Goal: Information Seeking & Learning: Learn about a topic

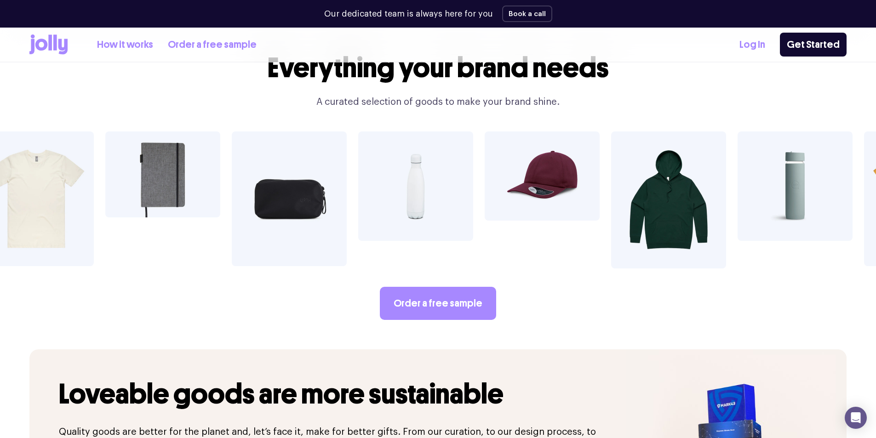
scroll to position [1487, 0]
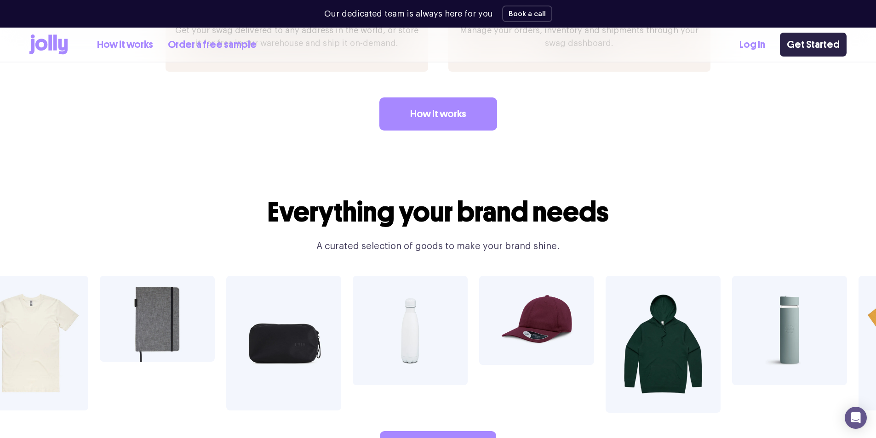
click at [829, 44] on link "Get Started" at bounding box center [813, 45] width 67 height 24
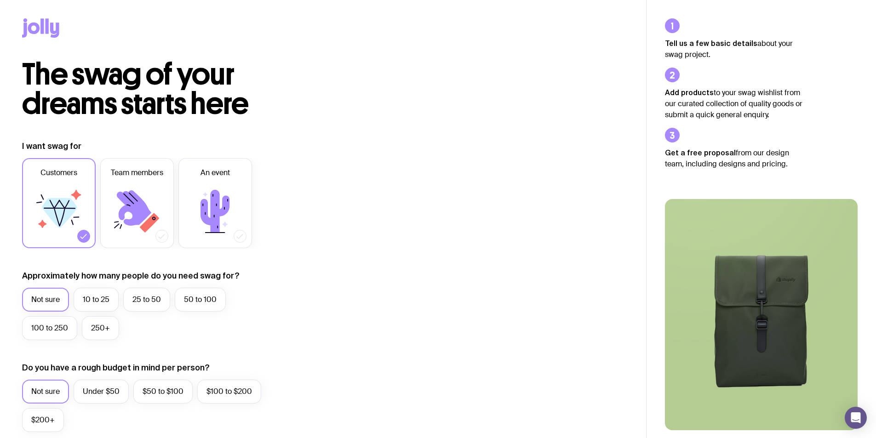
click at [29, 21] on icon at bounding box center [40, 27] width 37 height 19
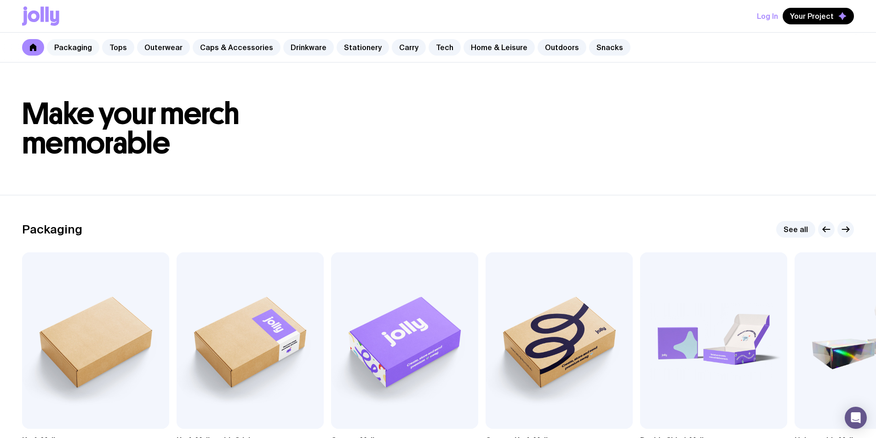
click at [88, 48] on link "Packaging" at bounding box center [73, 47] width 52 height 17
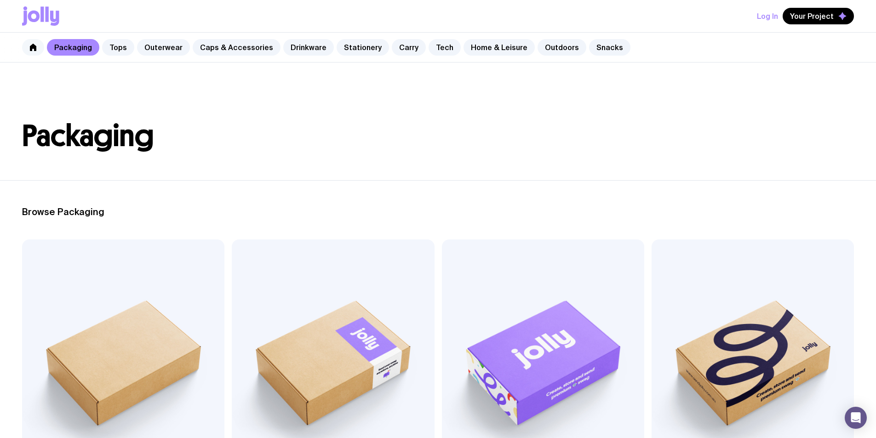
click at [33, 43] on link at bounding box center [33, 47] width 22 height 17
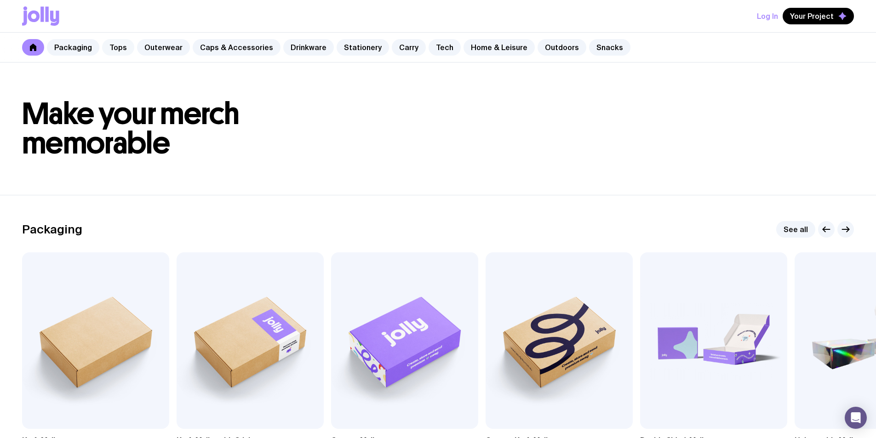
click at [121, 46] on link "Tops" at bounding box center [118, 47] width 32 height 17
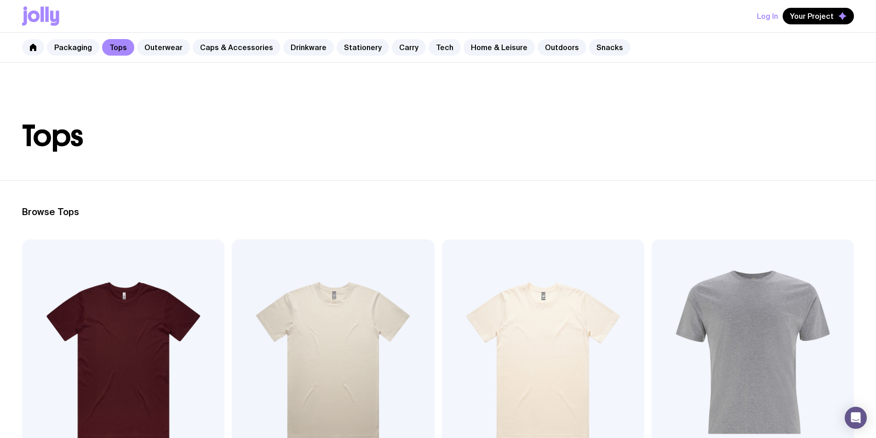
click at [260, 294] on img at bounding box center [333, 360] width 202 height 243
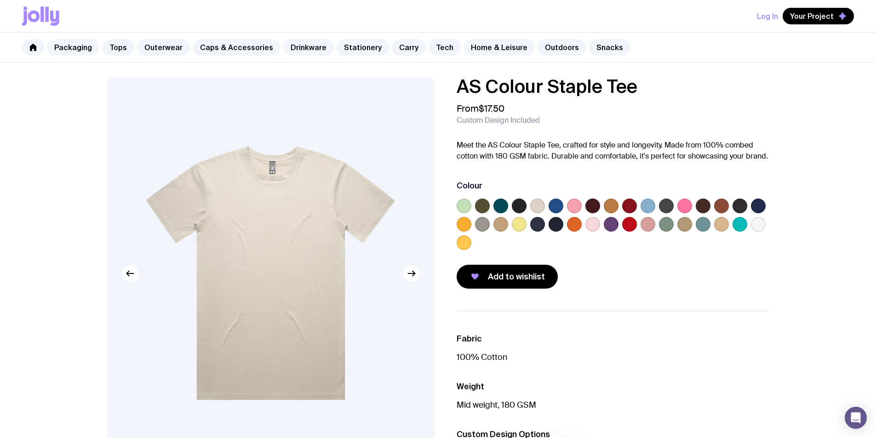
click at [42, 21] on icon at bounding box center [41, 13] width 3 height 15
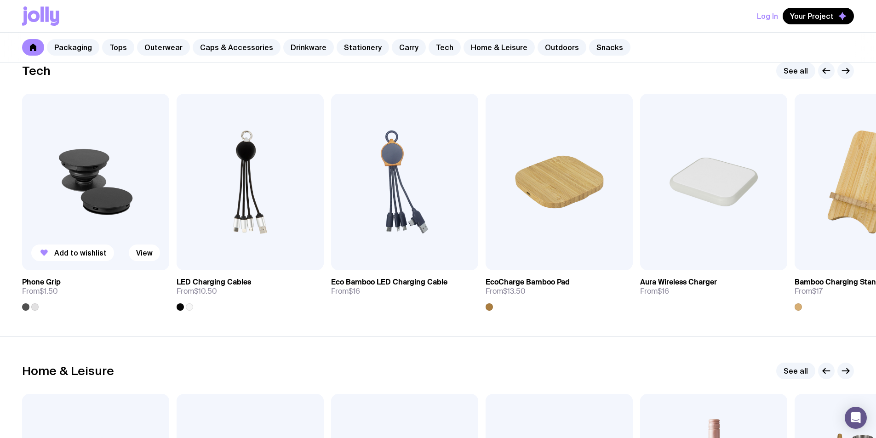
scroll to position [2482, 0]
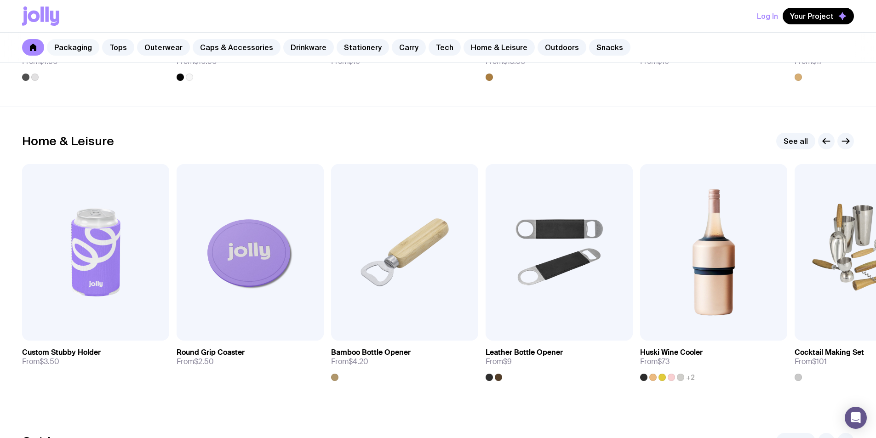
click at [61, 51] on link "Packaging" at bounding box center [73, 47] width 52 height 17
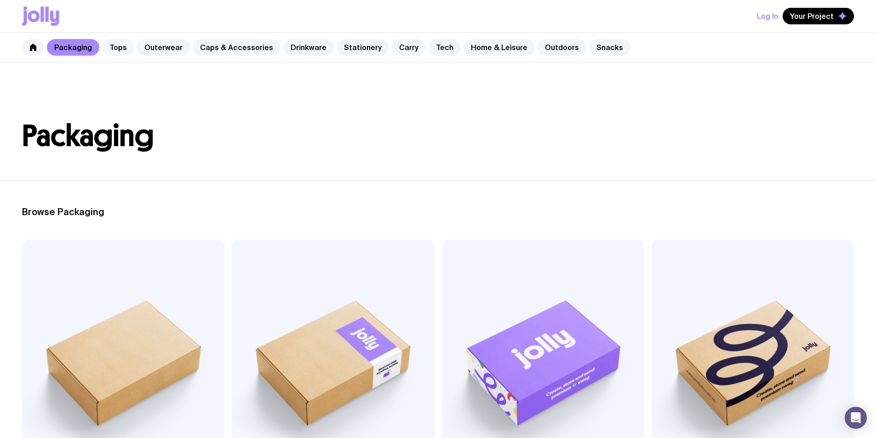
click at [114, 52] on link "Tops" at bounding box center [118, 47] width 32 height 17
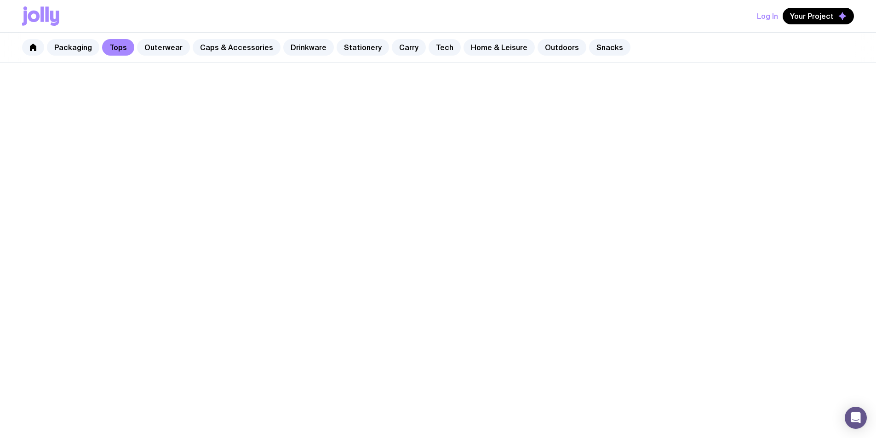
click at [42, 20] on icon at bounding box center [41, 13] width 3 height 15
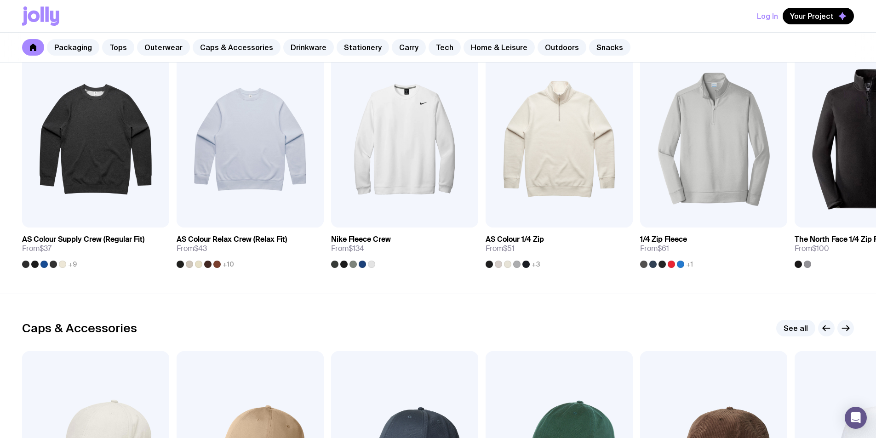
scroll to position [827, 0]
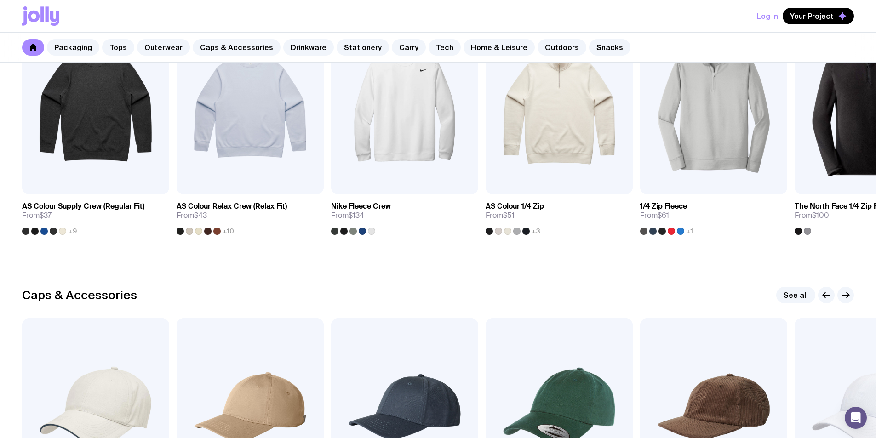
click at [49, 8] on icon at bounding box center [40, 15] width 37 height 19
click at [47, 8] on icon at bounding box center [47, 13] width 3 height 15
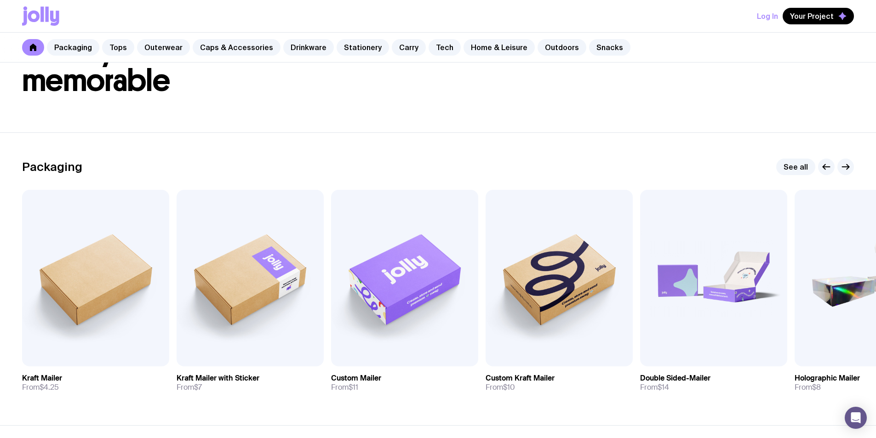
scroll to position [0, 0]
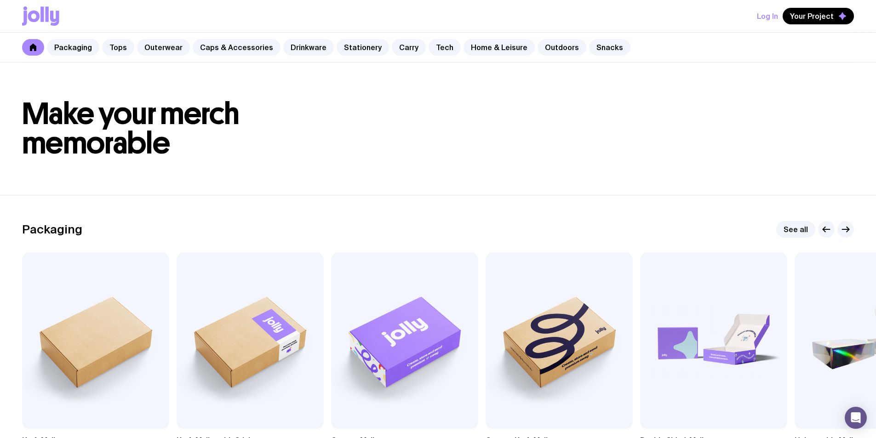
click at [53, 12] on icon at bounding box center [40, 15] width 37 height 19
click at [53, 14] on icon at bounding box center [54, 18] width 9 height 15
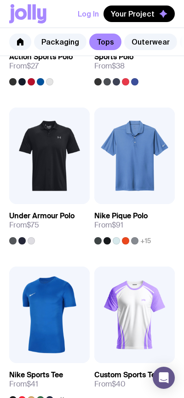
scroll to position [781, 0]
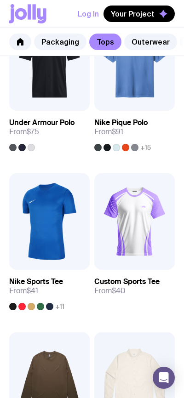
click at [33, 18] on icon at bounding box center [34, 11] width 3 height 15
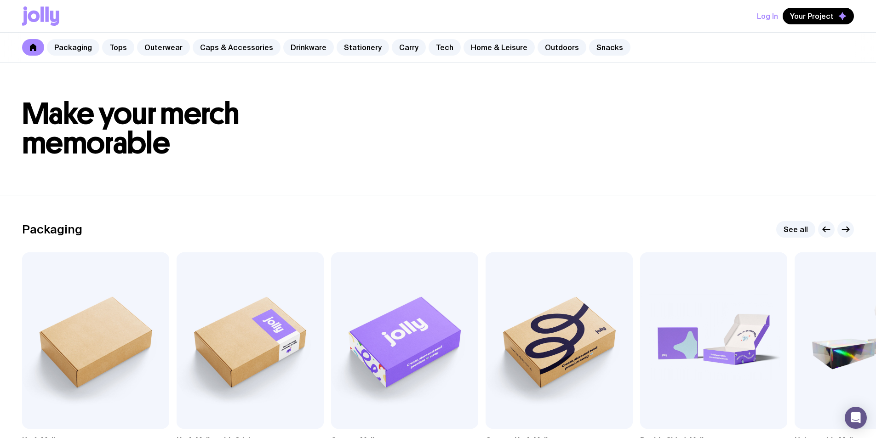
click at [46, 22] on icon at bounding box center [40, 15] width 37 height 19
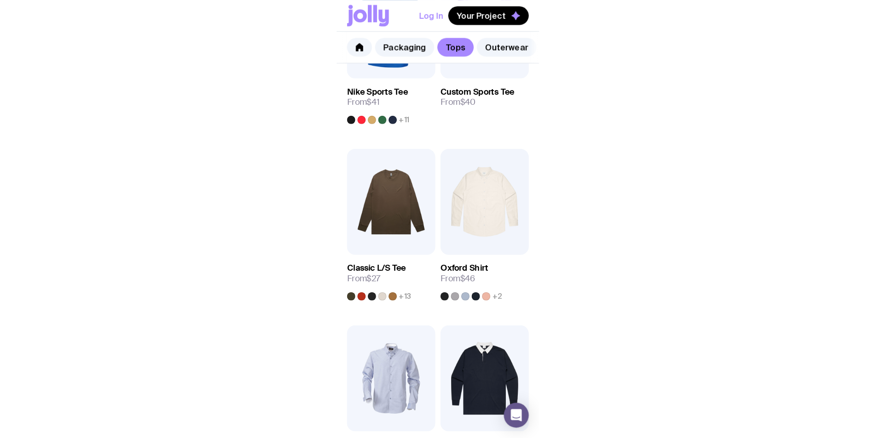
scroll to position [615, 0]
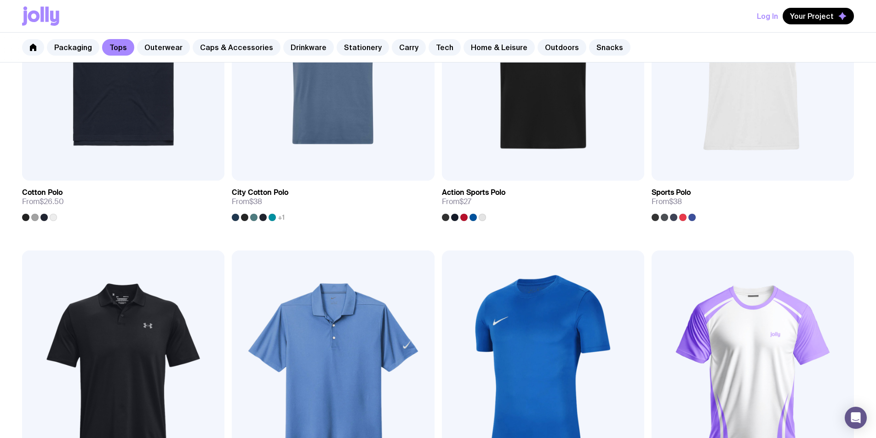
click at [724, 179] on div "Add to wishlist View AS Colour Basic Tee From $14 +24 Add to wishlist View AS C…" at bounding box center [438, 250] width 876 height 1251
click at [31, 23] on icon at bounding box center [40, 15] width 37 height 19
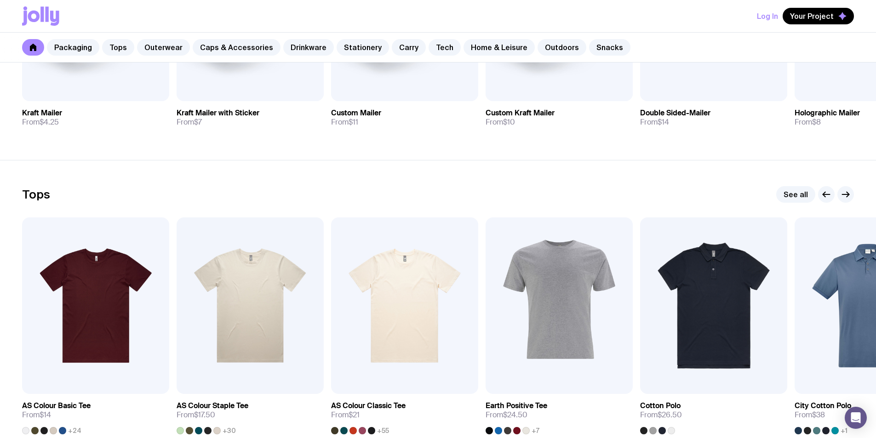
scroll to position [276, 0]
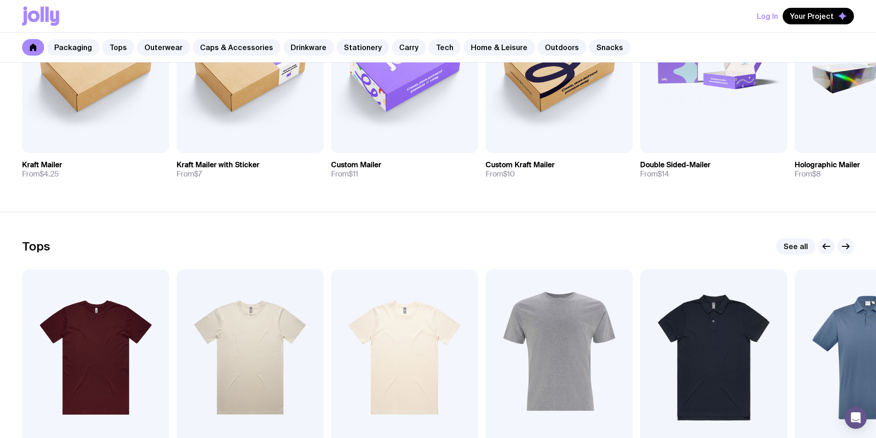
click at [34, 21] on icon at bounding box center [34, 16] width 12 height 11
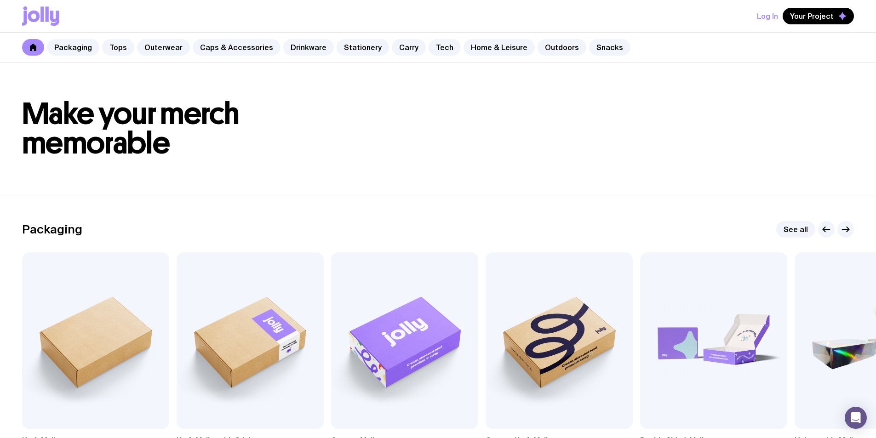
click at [37, 49] on link at bounding box center [33, 47] width 22 height 17
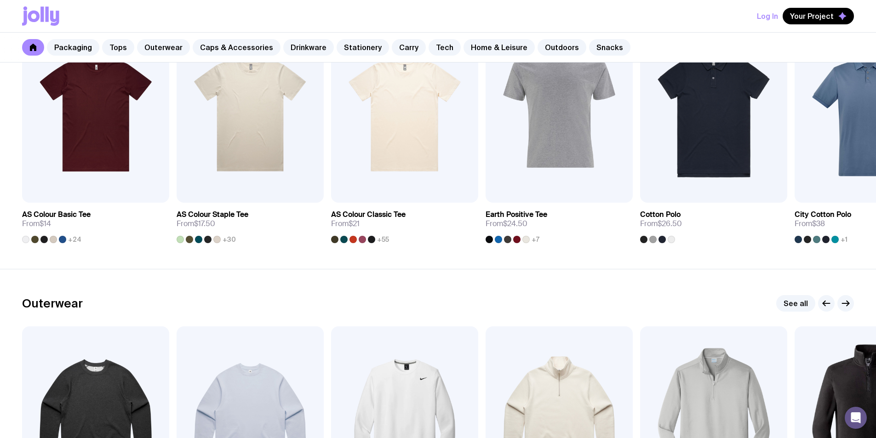
scroll to position [644, 0]
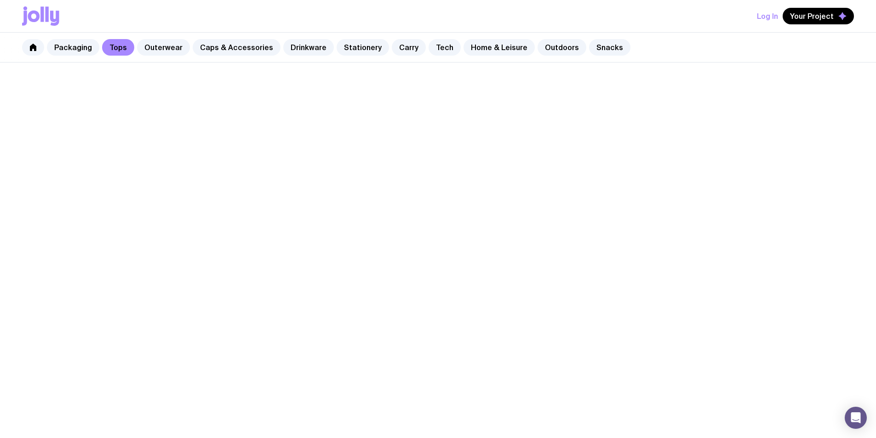
scroll to position [615, 0]
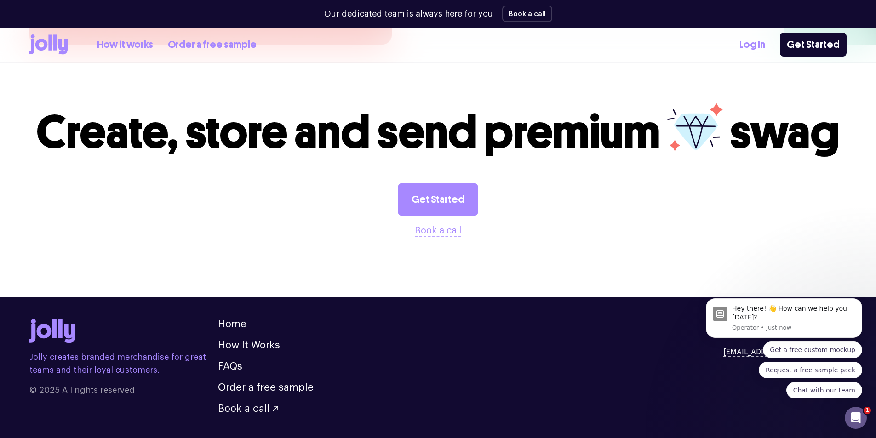
scroll to position [2544, 0]
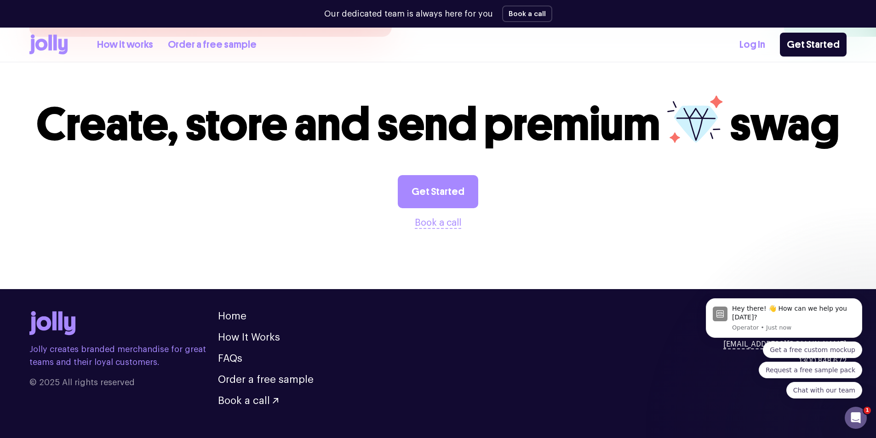
click at [541, 336] on div "Jolly creates branded merchandise for great teams and their loyal customers. © …" at bounding box center [437, 358] width 817 height 95
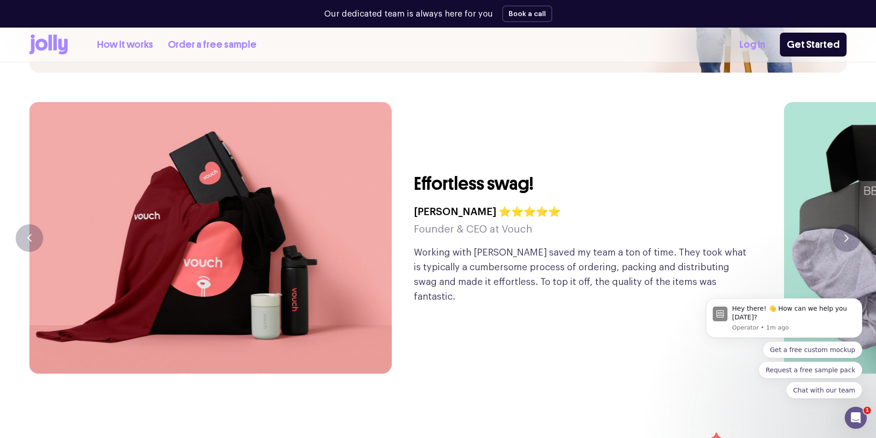
scroll to position [2252, 0]
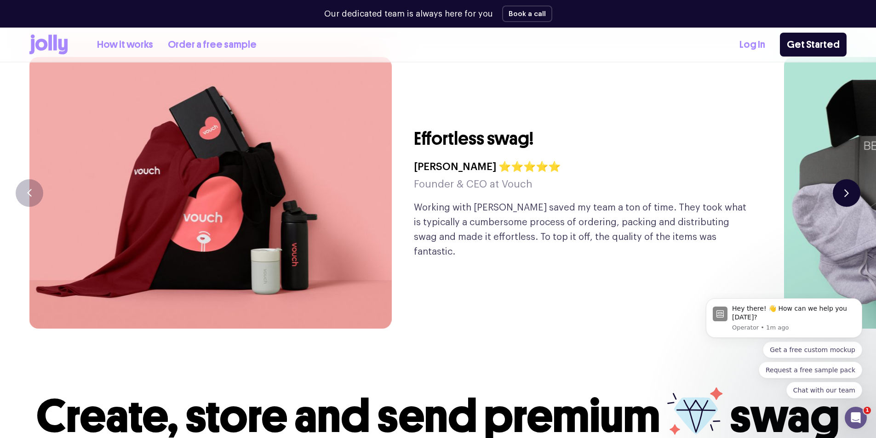
click at [844, 179] on button "button" at bounding box center [846, 193] width 28 height 28
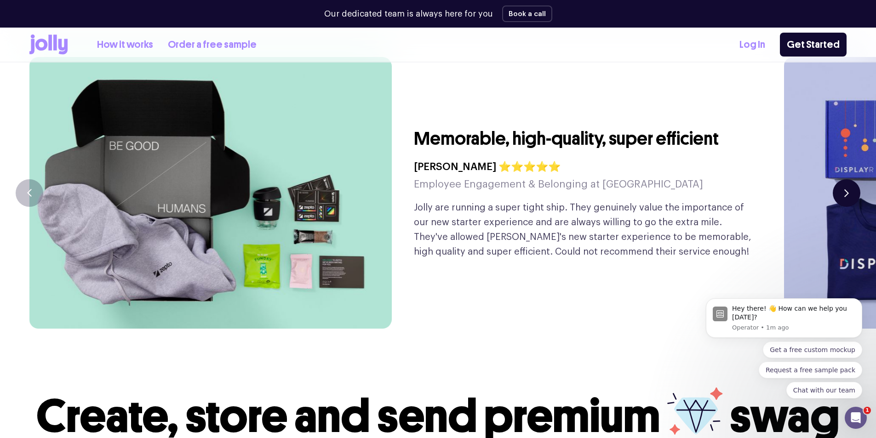
click at [845, 179] on button "button" at bounding box center [846, 193] width 28 height 28
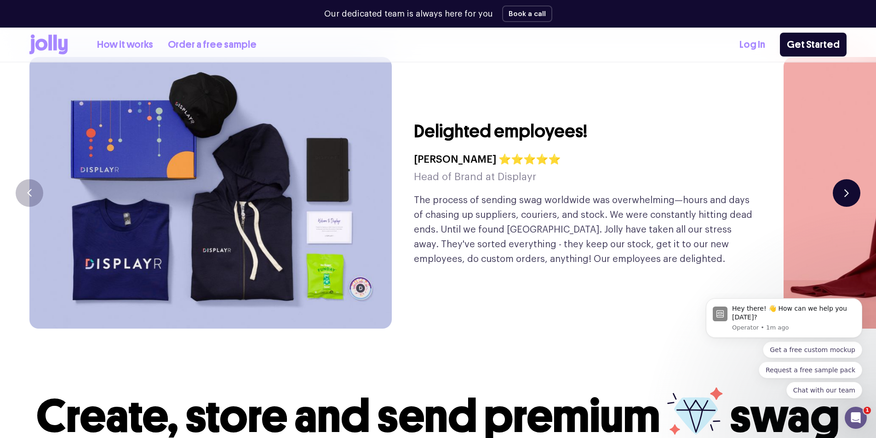
click at [845, 179] on button "button" at bounding box center [846, 193] width 28 height 28
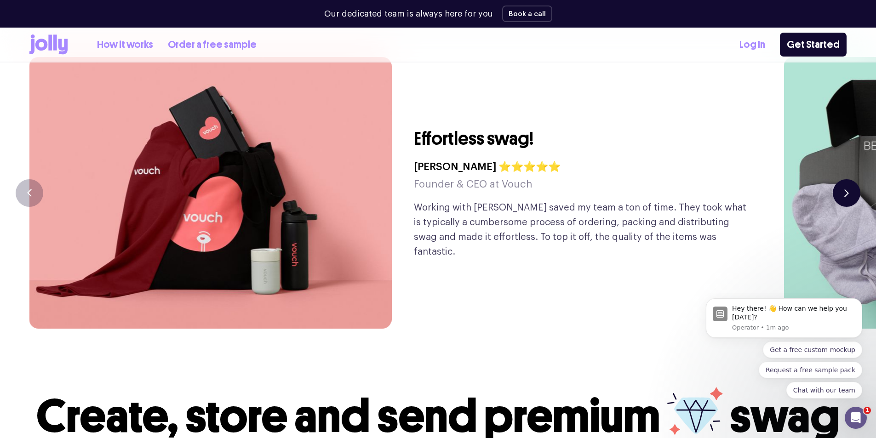
click at [843, 179] on button "button" at bounding box center [846, 193] width 28 height 28
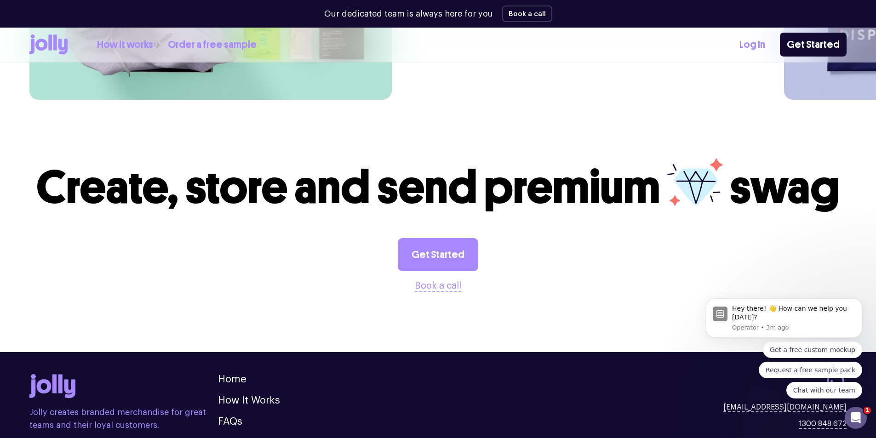
scroll to position [2544, 0]
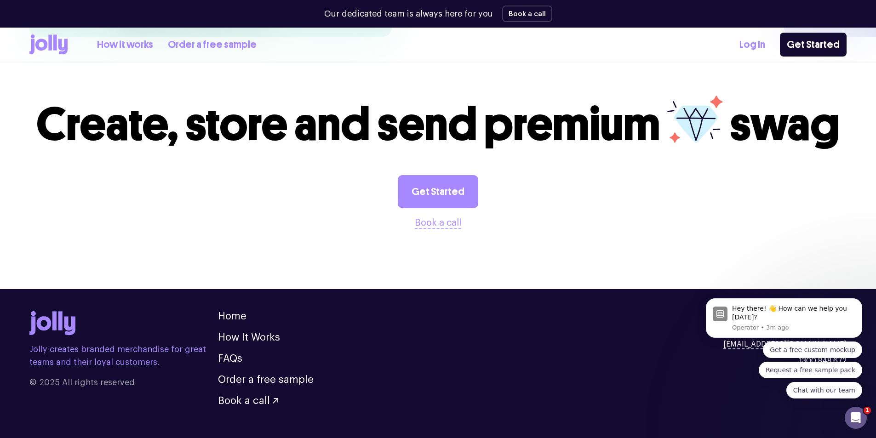
click at [711, 395] on div "Get a free custom mockup Request a free sample pack Chat with our team" at bounding box center [784, 370] width 156 height 57
click at [860, 418] on div "Open Intercom Messenger" at bounding box center [854, 416] width 30 height 30
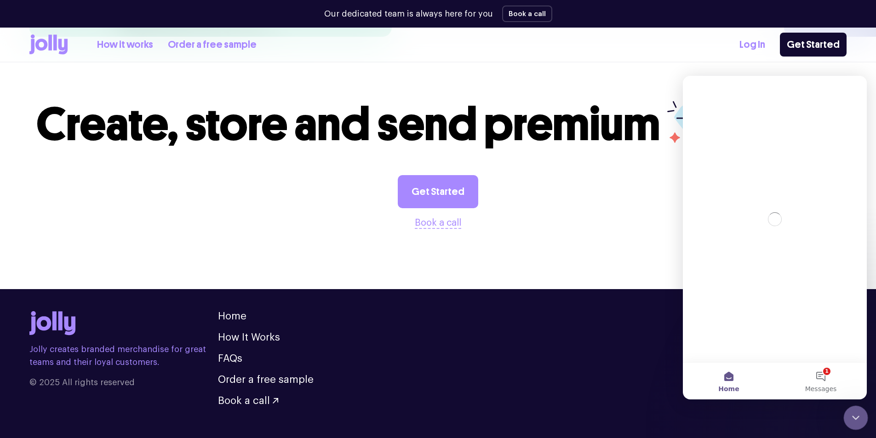
scroll to position [0, 0]
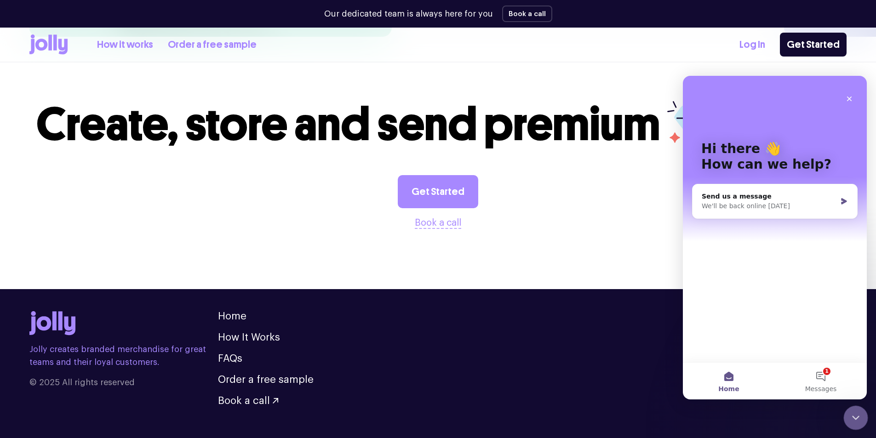
click at [859, 418] on icon "Close Intercom Messenger" at bounding box center [854, 416] width 11 height 11
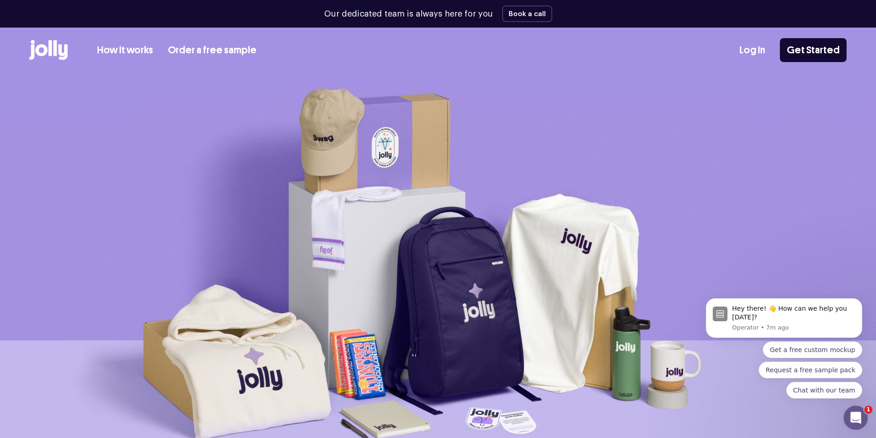
click at [865, 418] on html at bounding box center [854, 416] width 22 height 22
click at [856, 418] on icon "Open Intercom Messenger" at bounding box center [854, 416] width 15 height 15
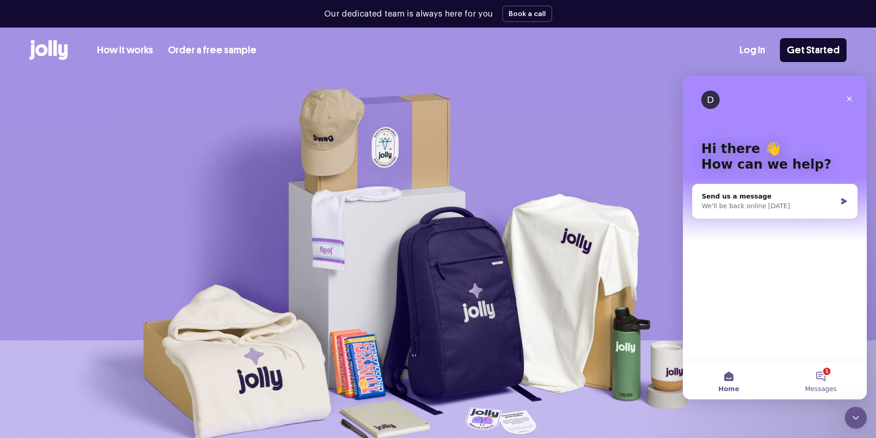
click at [822, 378] on button "1 Messages" at bounding box center [821, 381] width 92 height 37
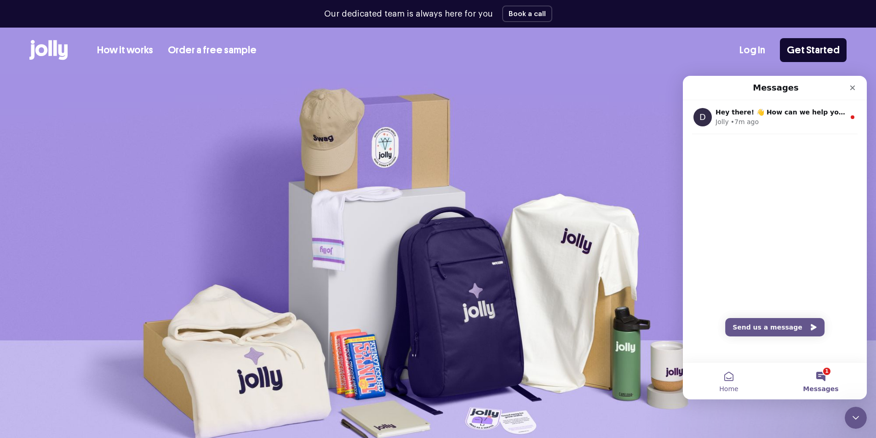
click at [733, 376] on button "Home" at bounding box center [729, 381] width 92 height 37
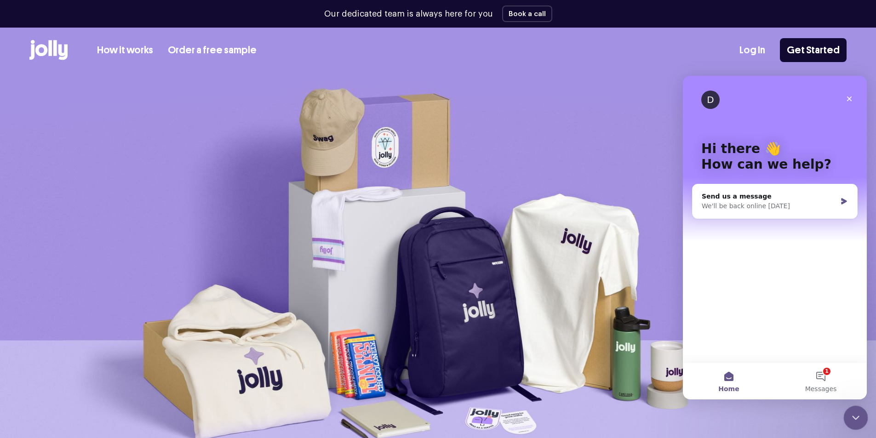
click at [853, 411] on icon "Close Intercom Messenger" at bounding box center [854, 416] width 11 height 11
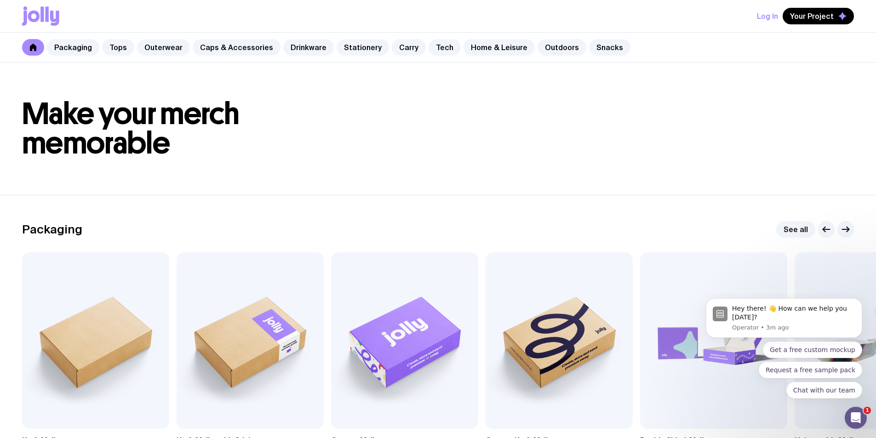
click at [395, 171] on header "Make your merch memorable" at bounding box center [438, 129] width 876 height 132
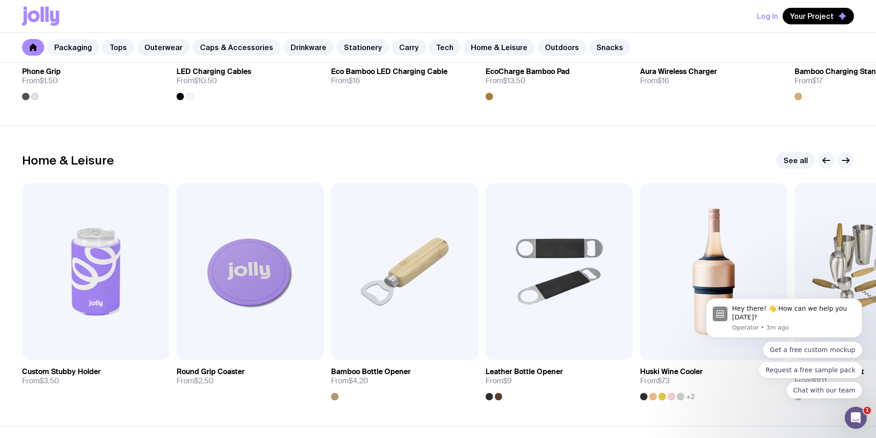
scroll to position [2141, 0]
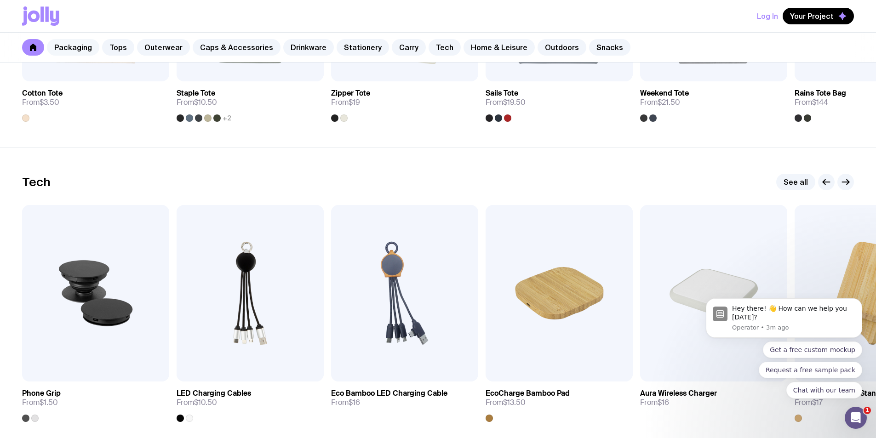
click at [76, 55] on link "Packaging" at bounding box center [73, 47] width 52 height 17
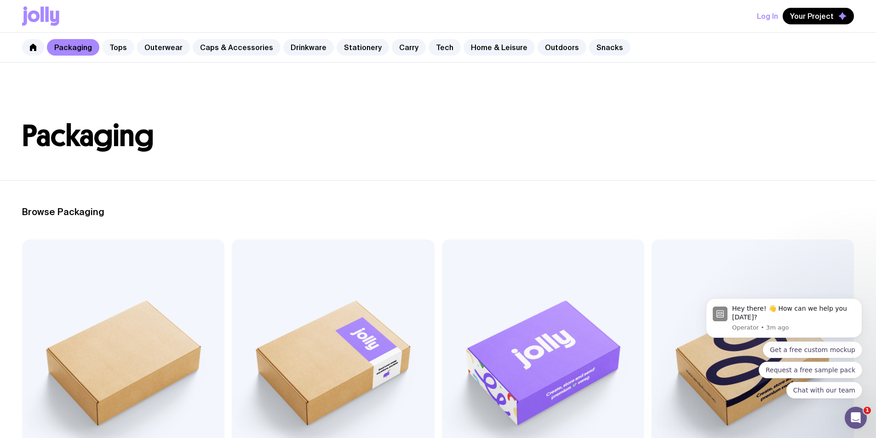
drag, startPoint x: 92, startPoint y: 26, endPoint x: 107, endPoint y: 40, distance: 19.9
click at [93, 29] on div "Log In Your Project" at bounding box center [438, 16] width 832 height 32
click at [115, 49] on link "Tops" at bounding box center [118, 47] width 32 height 17
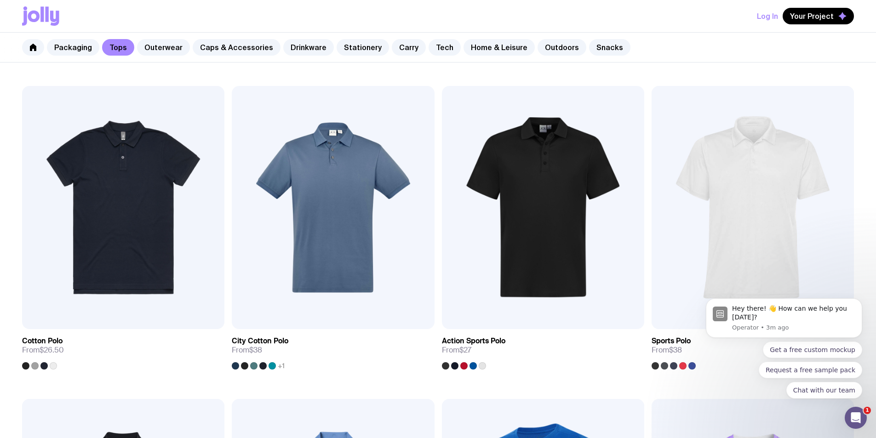
scroll to position [615, 0]
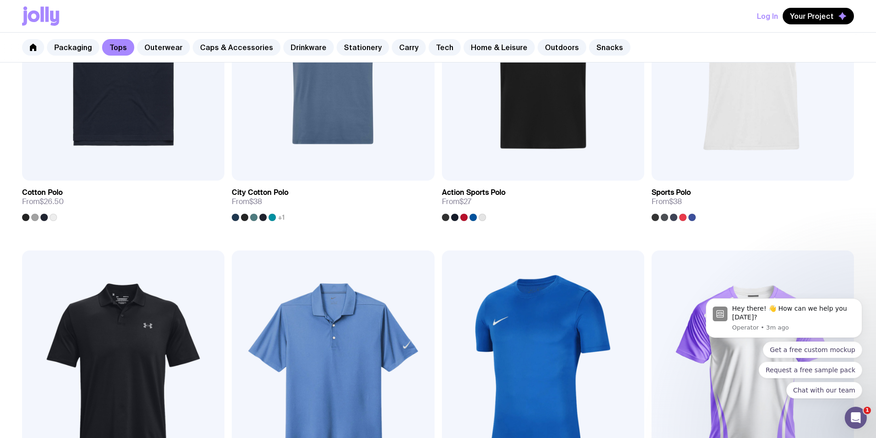
click at [49, 14] on icon at bounding box center [40, 15] width 37 height 19
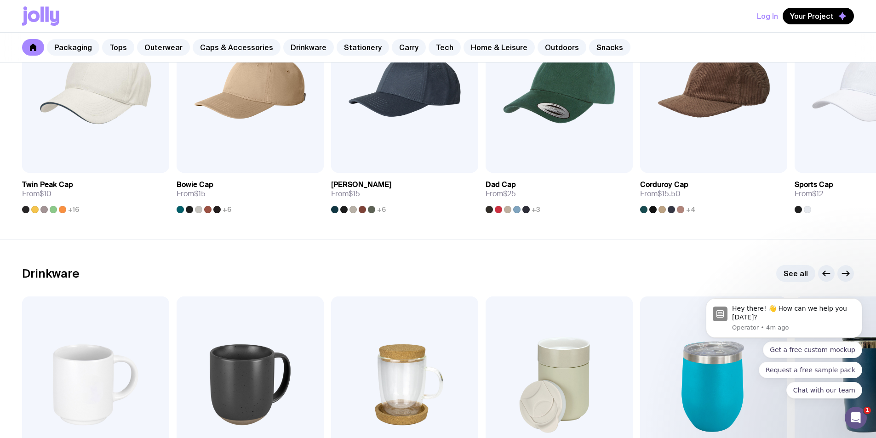
scroll to position [1379, 0]
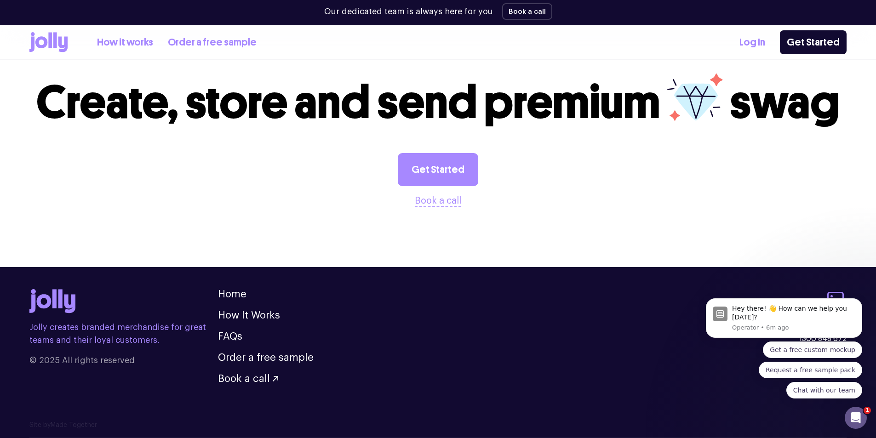
scroll to position [1680, 0]
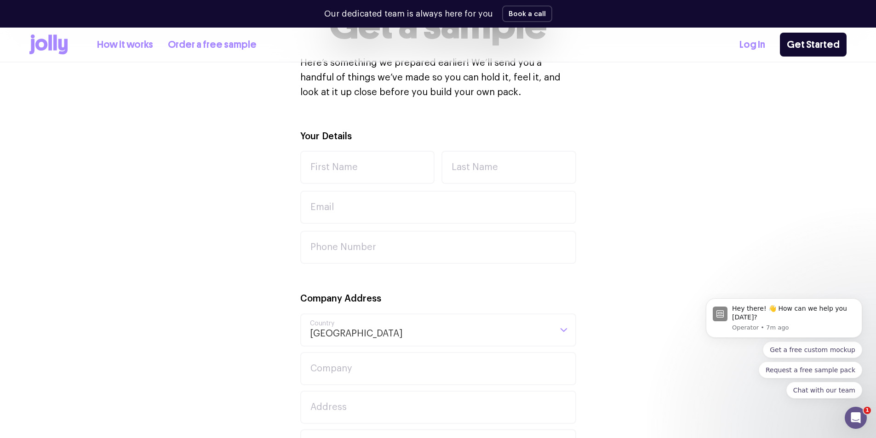
scroll to position [169, 0]
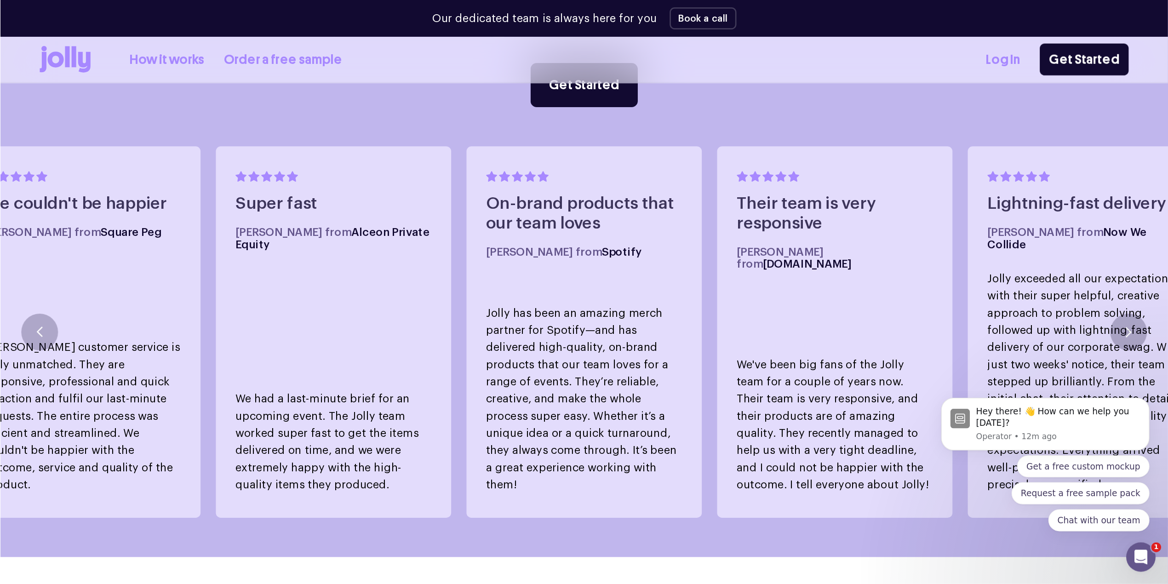
scroll to position [598, 0]
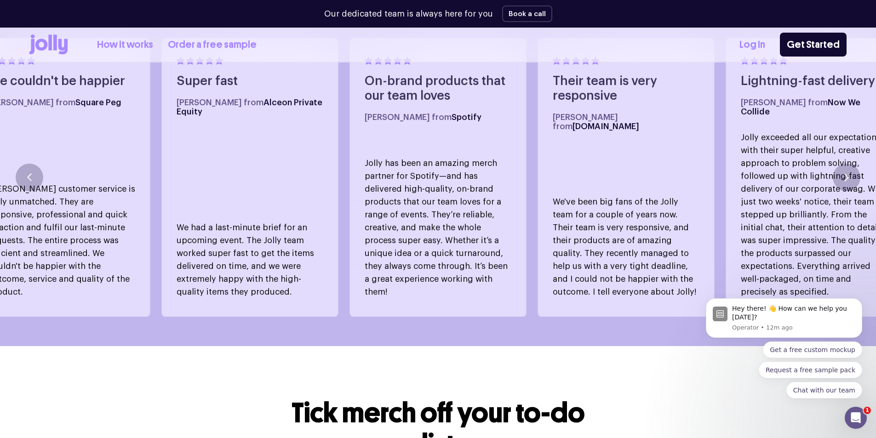
scroll to position [644, 0]
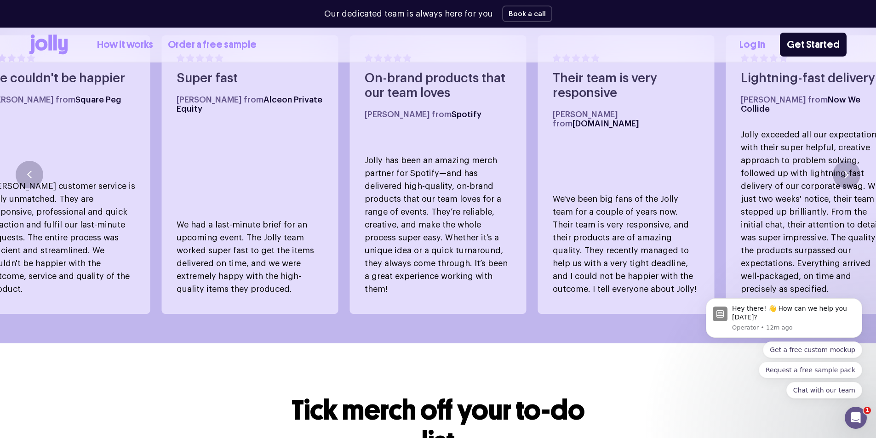
click at [456, 178] on p "Jolly exceeded all our expectations with their super helpful, creative approach…" at bounding box center [814, 211] width 147 height 167
click at [456, 170] on button "button" at bounding box center [846, 175] width 28 height 28
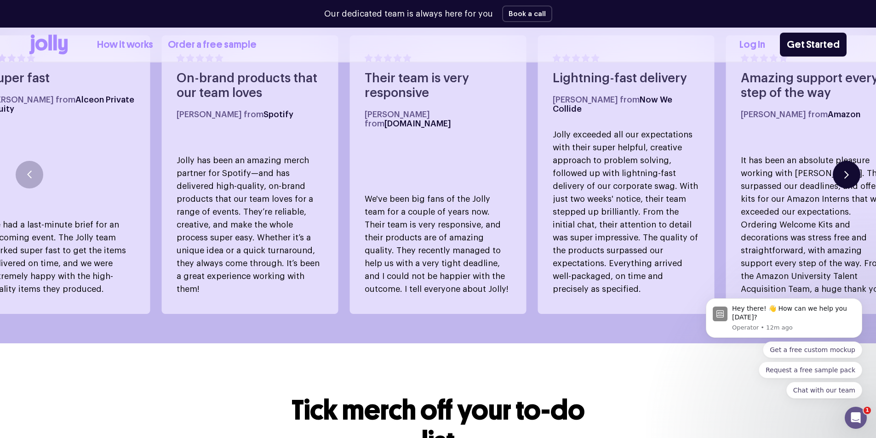
click at [456, 170] on button "button" at bounding box center [846, 175] width 28 height 28
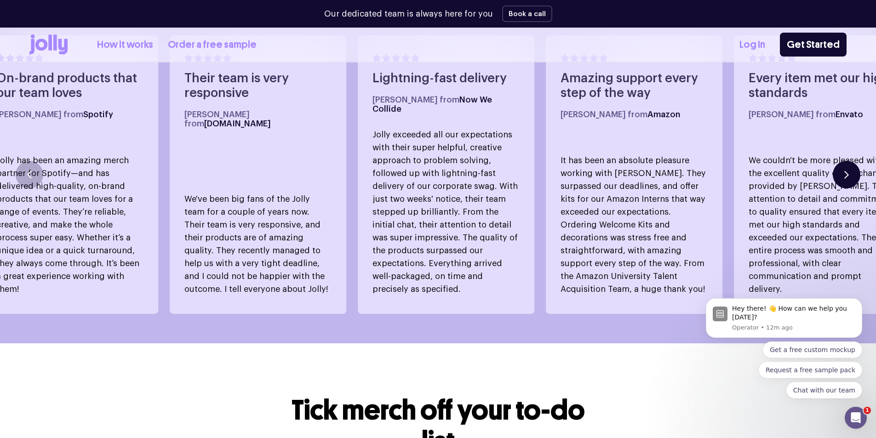
click at [456, 170] on button "button" at bounding box center [846, 175] width 28 height 28
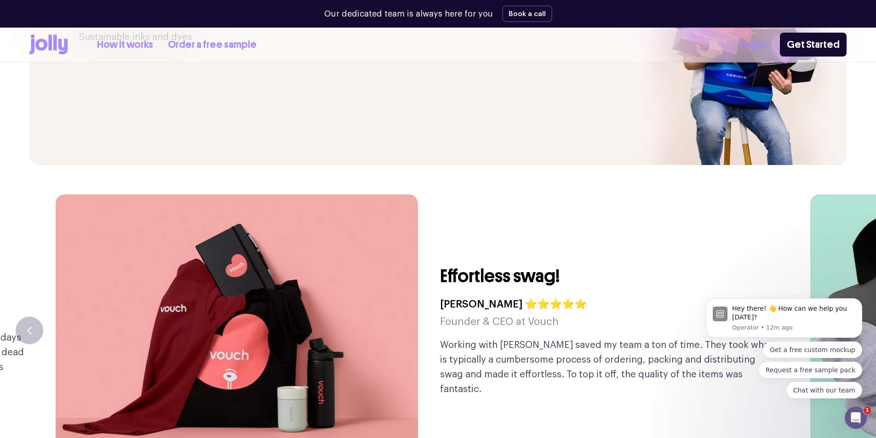
scroll to position [2206, 0]
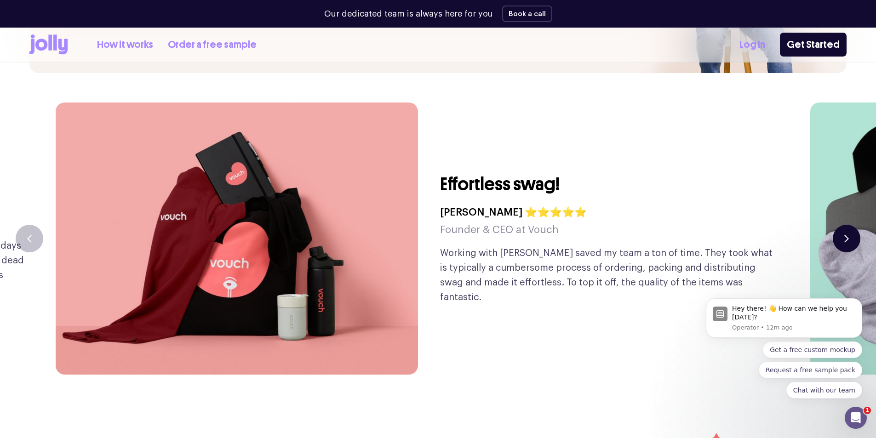
click at [456, 225] on button "button" at bounding box center [846, 239] width 28 height 28
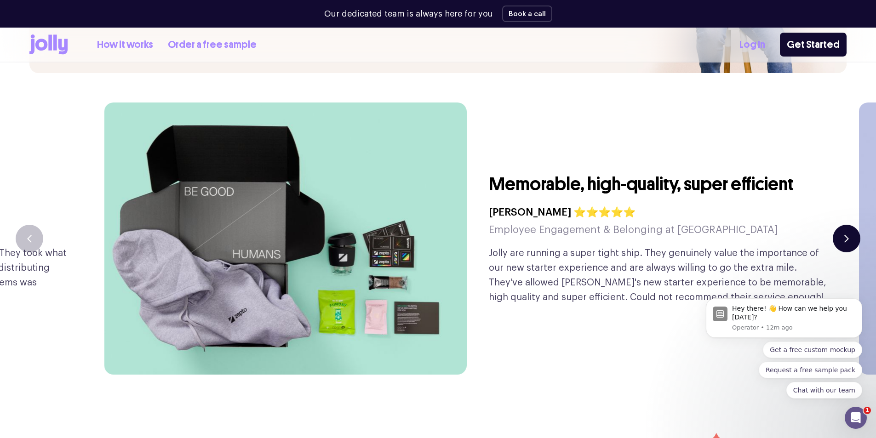
click at [456, 235] on icon "button" at bounding box center [846, 239] width 5 height 8
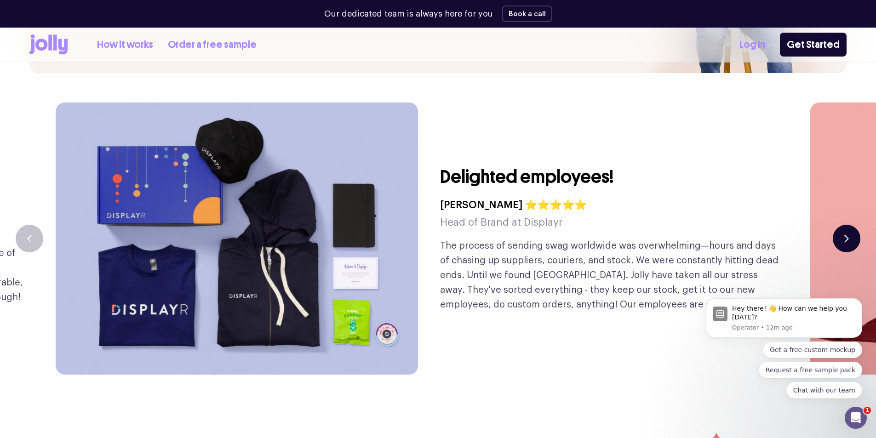
click at [456, 235] on icon "button" at bounding box center [846, 239] width 5 height 8
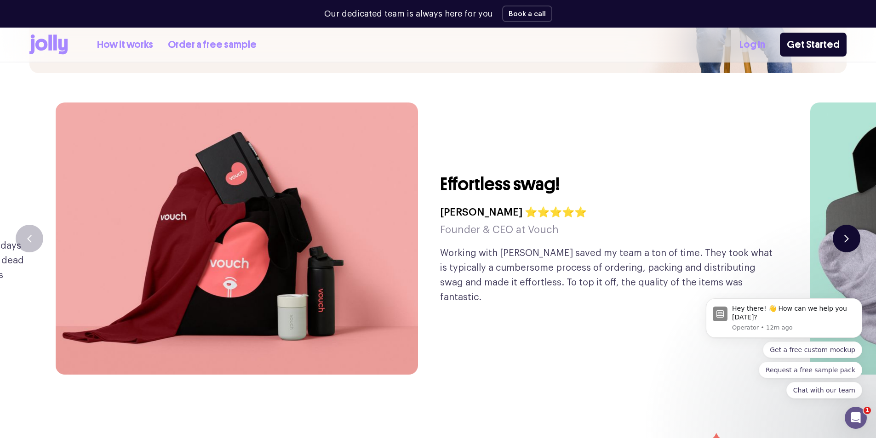
click at [456, 235] on icon "button" at bounding box center [846, 239] width 5 height 8
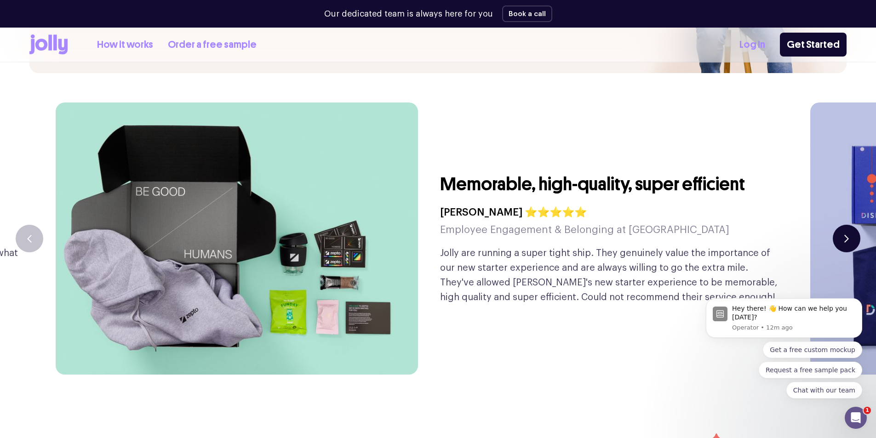
click at [456, 235] on icon "button" at bounding box center [846, 239] width 5 height 8
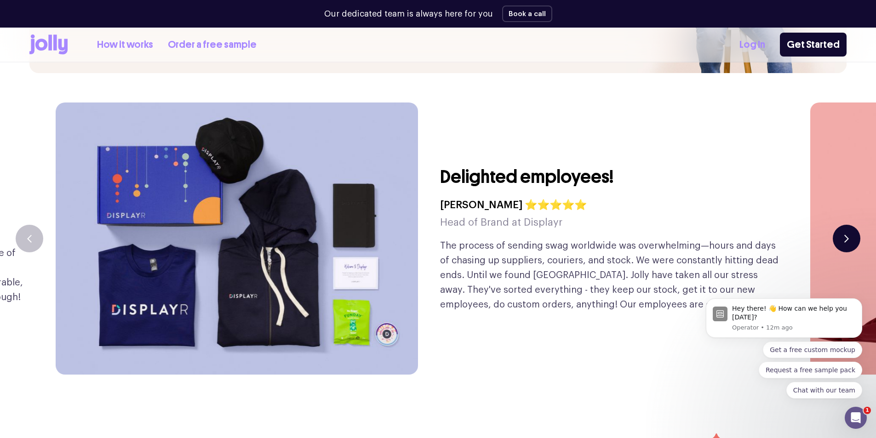
click at [456, 235] on icon "button" at bounding box center [846, 239] width 5 height 8
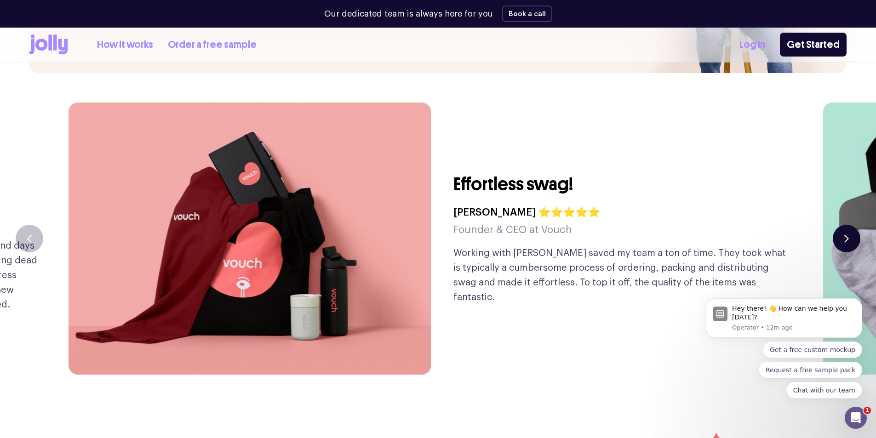
click at [456, 235] on icon "button" at bounding box center [846, 239] width 5 height 8
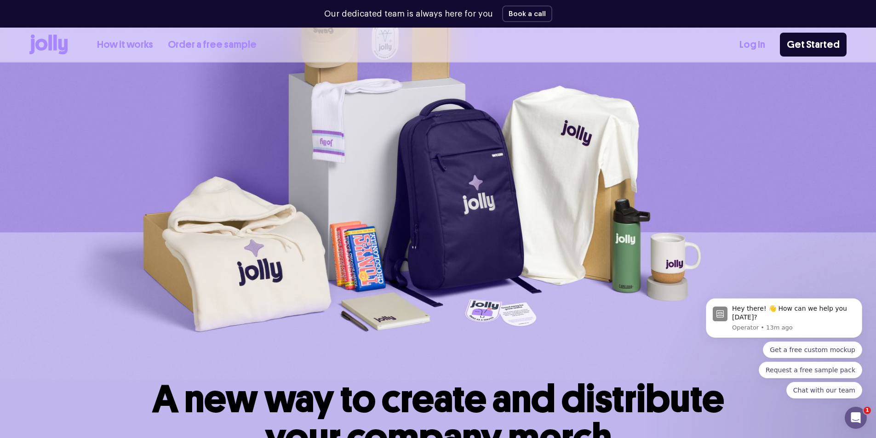
scroll to position [0, 0]
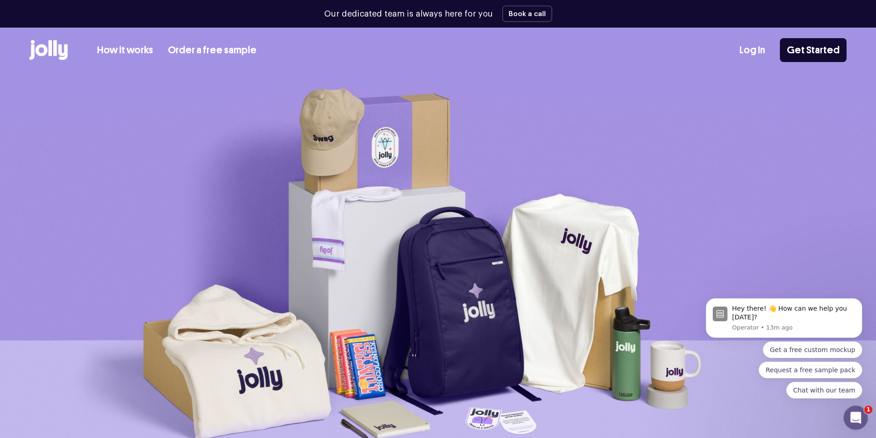
click at [456, 328] on icon "Open Intercom Messenger" at bounding box center [854, 416] width 15 height 15
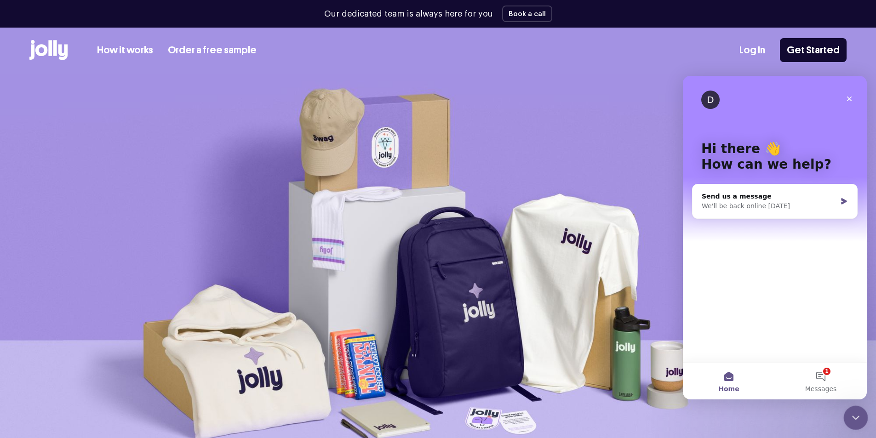
click at [456, 328] on icon "Close Intercom Messenger" at bounding box center [854, 416] width 11 height 11
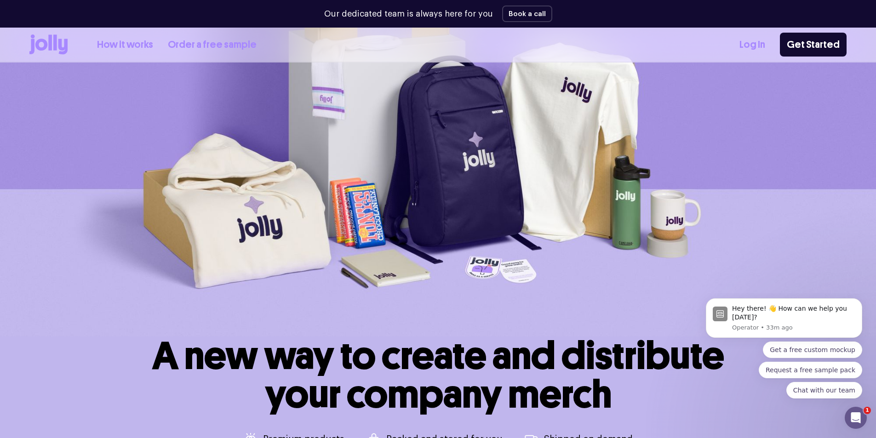
scroll to position [338, 0]
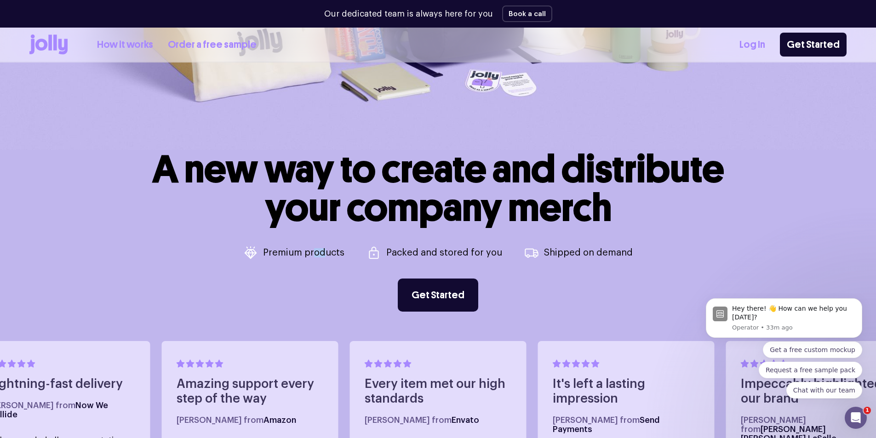
drag, startPoint x: 318, startPoint y: 256, endPoint x: 365, endPoint y: 263, distance: 46.9
click at [325, 255] on p "Premium products" at bounding box center [303, 252] width 81 height 9
drag, startPoint x: 446, startPoint y: 250, endPoint x: 484, endPoint y: 253, distance: 38.8
click at [456, 253] on p "Packed and stored for you" at bounding box center [444, 252] width 116 height 9
drag, startPoint x: 564, startPoint y: 258, endPoint x: 653, endPoint y: 254, distance: 88.3
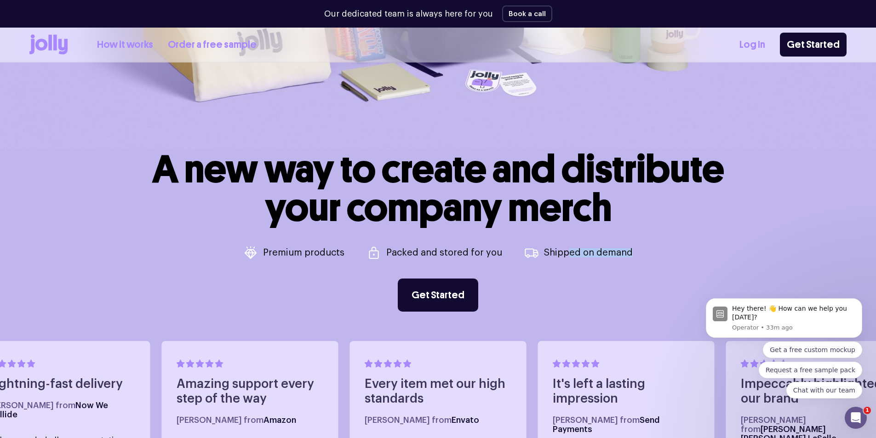
click at [456, 254] on div "A new way to create and distribute your company merch Premium products Packed a…" at bounding box center [437, 231] width 817 height 162
click at [456, 257] on p "Shipped on demand" at bounding box center [588, 252] width 89 height 9
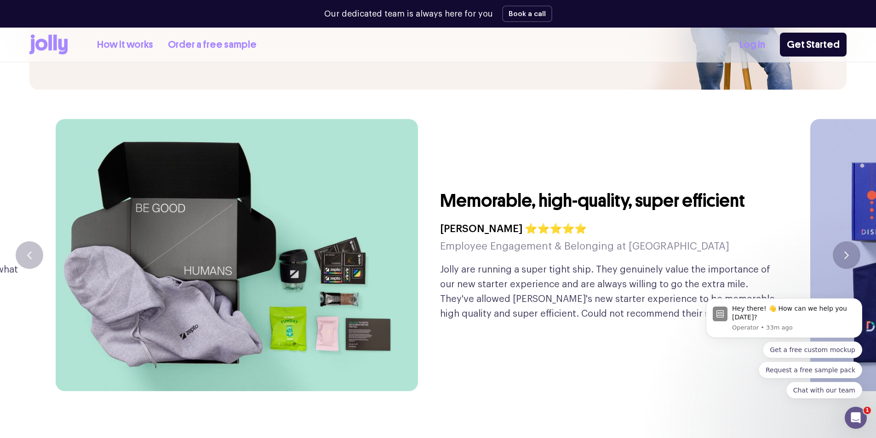
scroll to position [2206, 0]
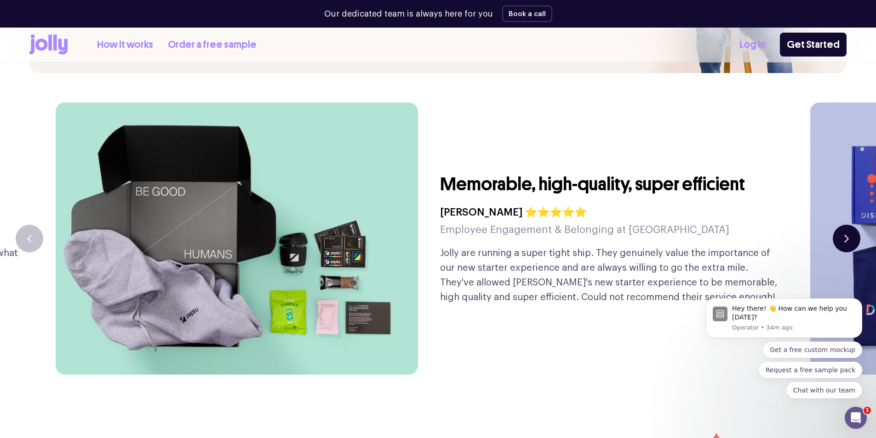
click at [456, 235] on icon "button" at bounding box center [846, 239] width 5 height 8
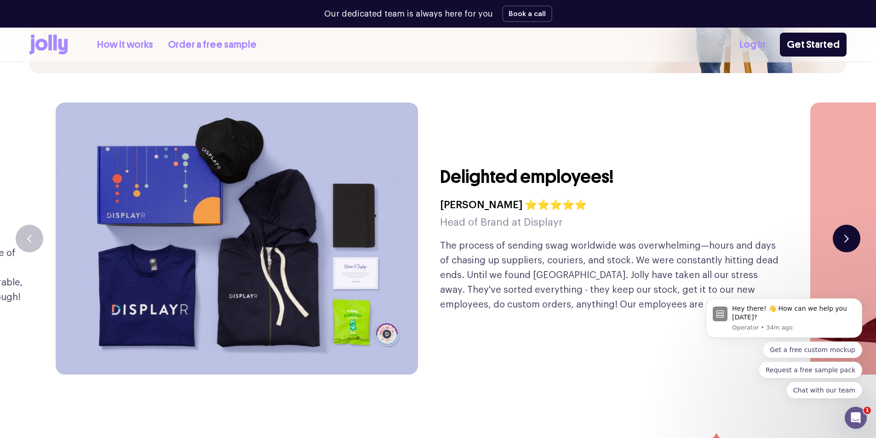
click at [456, 235] on icon "button" at bounding box center [846, 239] width 5 height 8
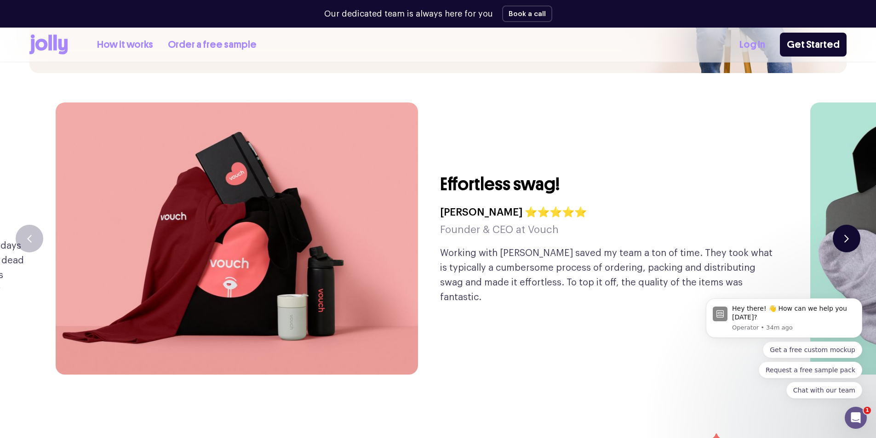
click at [456, 235] on icon "button" at bounding box center [846, 239] width 5 height 8
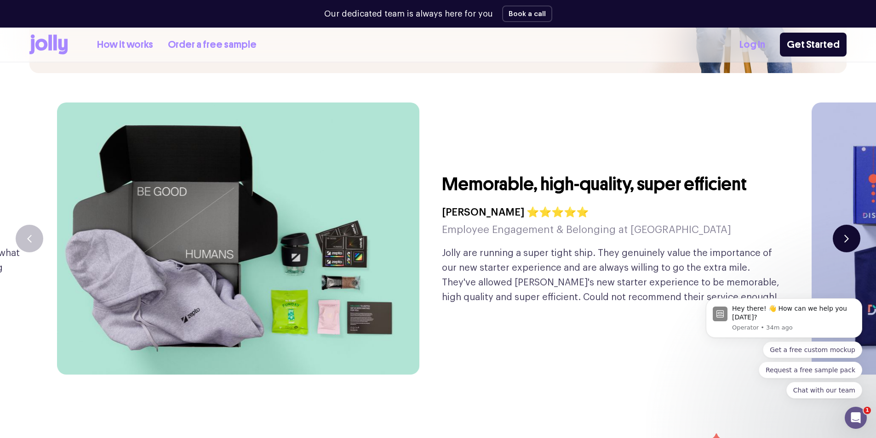
click at [456, 235] on icon "button" at bounding box center [846, 239] width 5 height 8
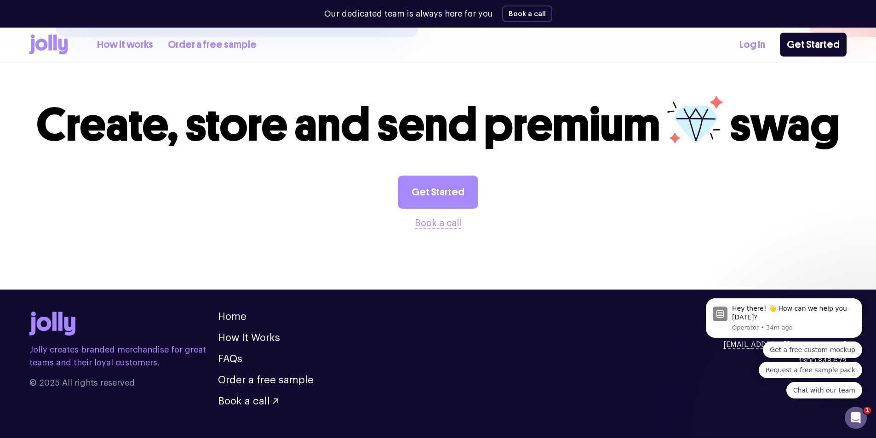
scroll to position [2544, 0]
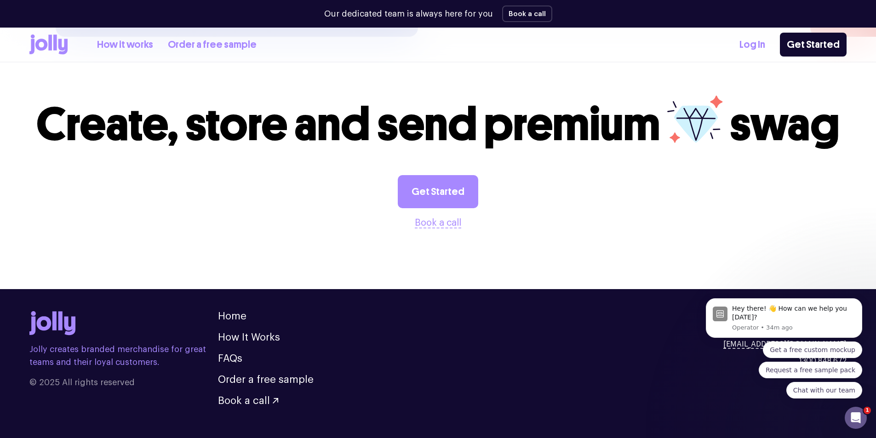
click at [127, 43] on link "How it works" at bounding box center [125, 44] width 56 height 15
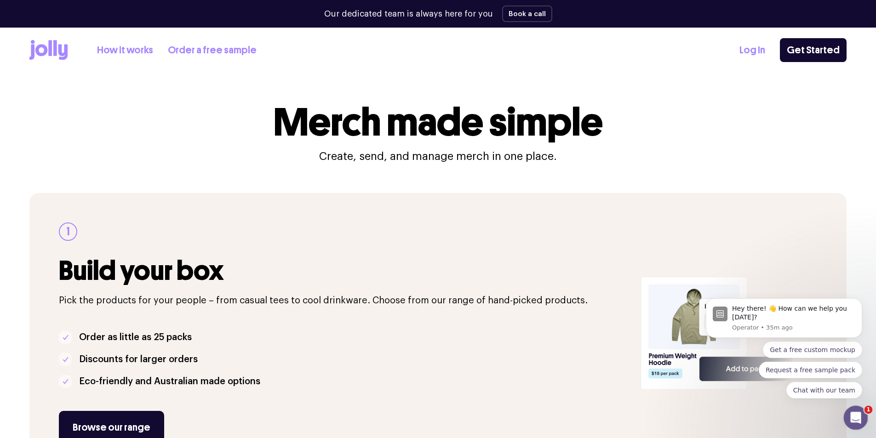
click at [456, 328] on icon "Open Intercom Messenger" at bounding box center [854, 416] width 15 height 15
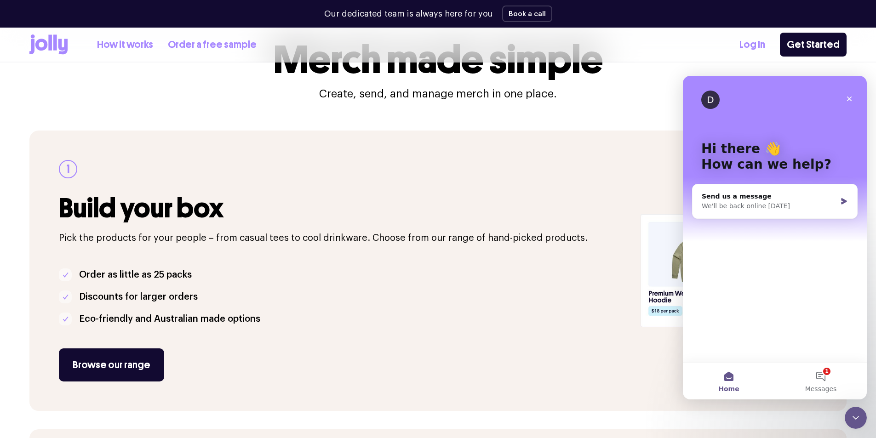
scroll to position [46, 0]
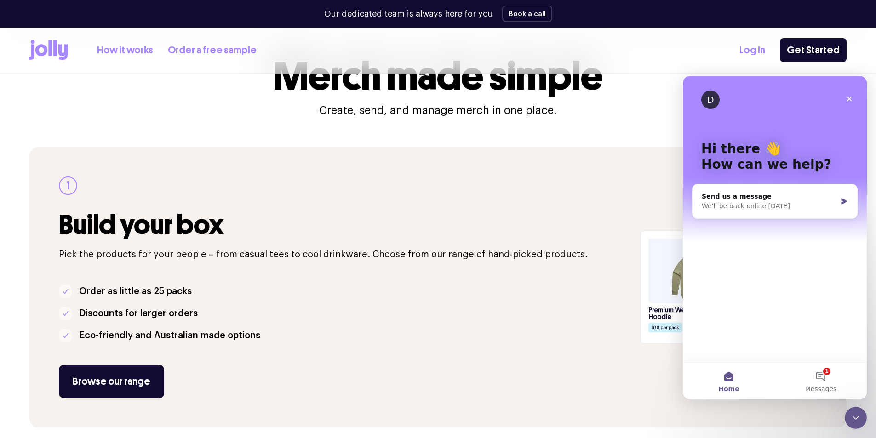
drag, startPoint x: 853, startPoint y: 422, endPoint x: 1664, endPoint y: 811, distance: 899.3
click at [456, 328] on div "Close Intercom Messenger" at bounding box center [854, 416] width 22 height 22
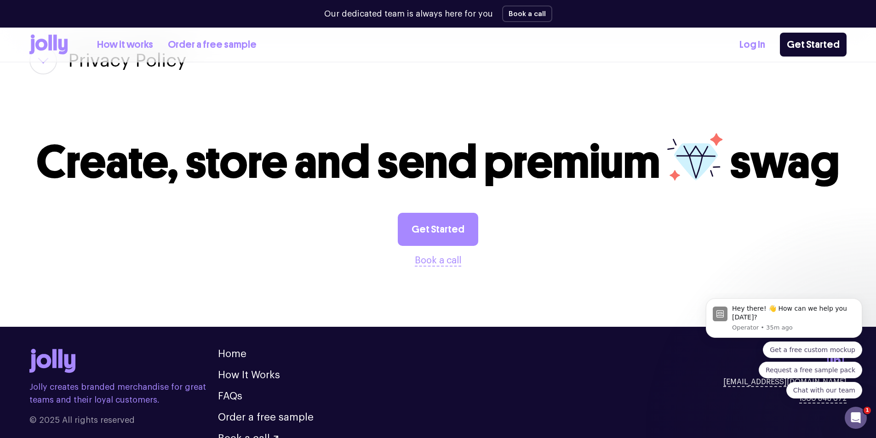
scroll to position [1542, 0]
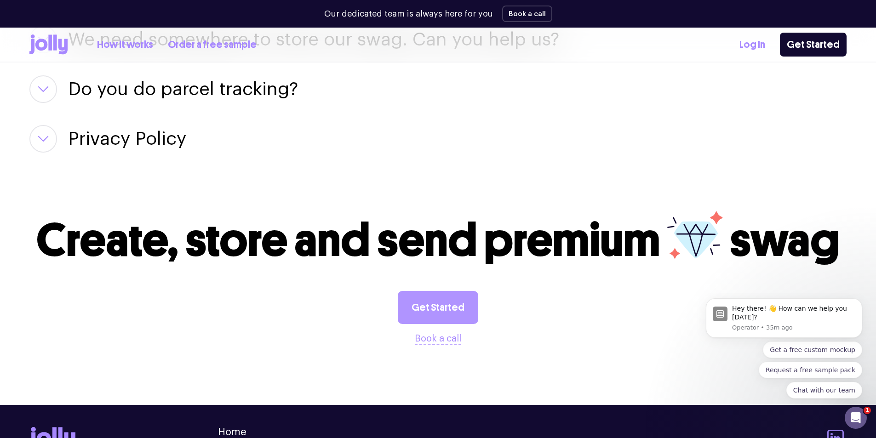
click at [426, 312] on link "Get Started" at bounding box center [438, 307] width 80 height 33
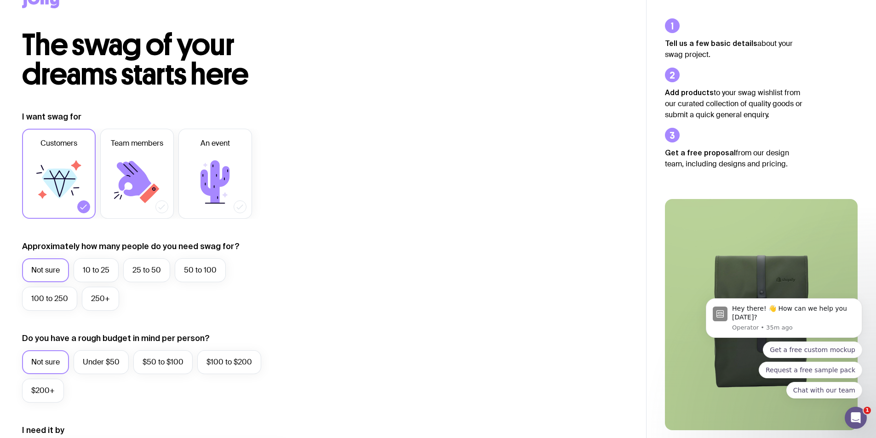
scroll to position [46, 0]
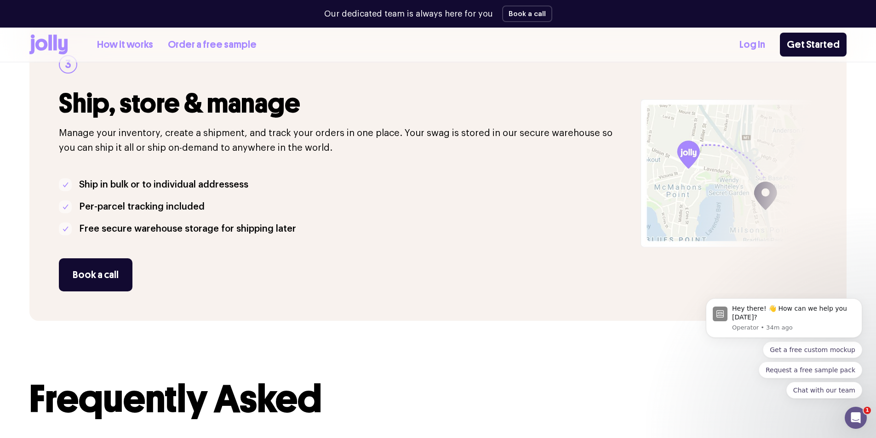
scroll to position [781, 0]
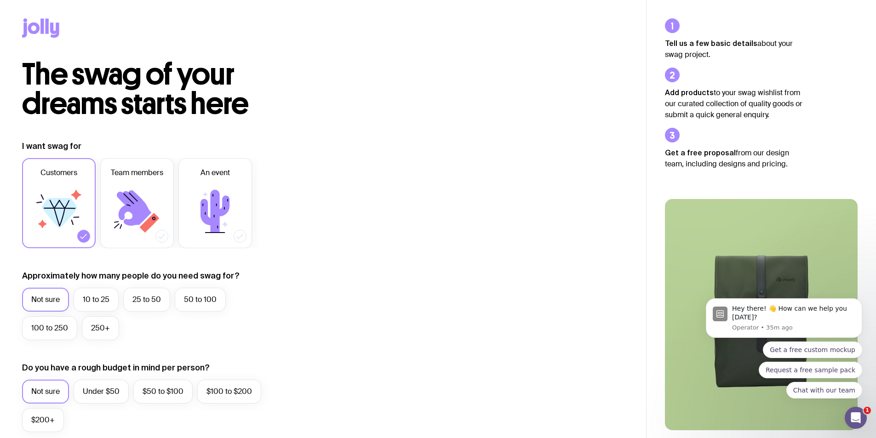
click at [51, 24] on icon at bounding box center [54, 30] width 9 height 15
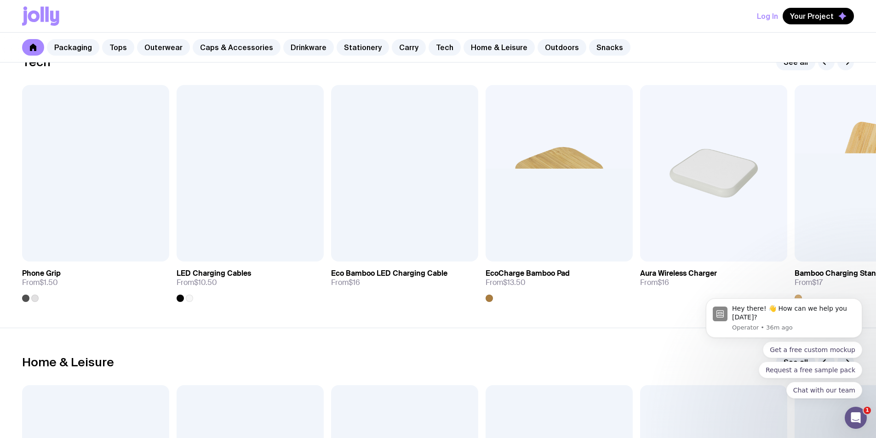
scroll to position [2206, 0]
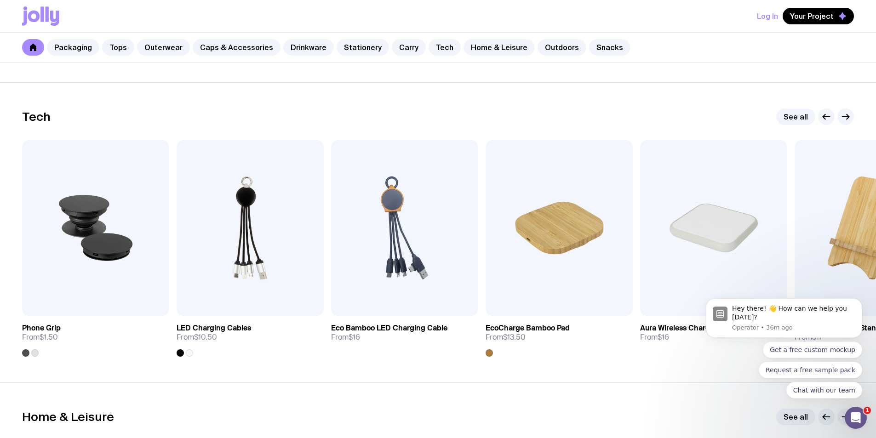
click at [46, 14] on icon at bounding box center [47, 13] width 3 height 15
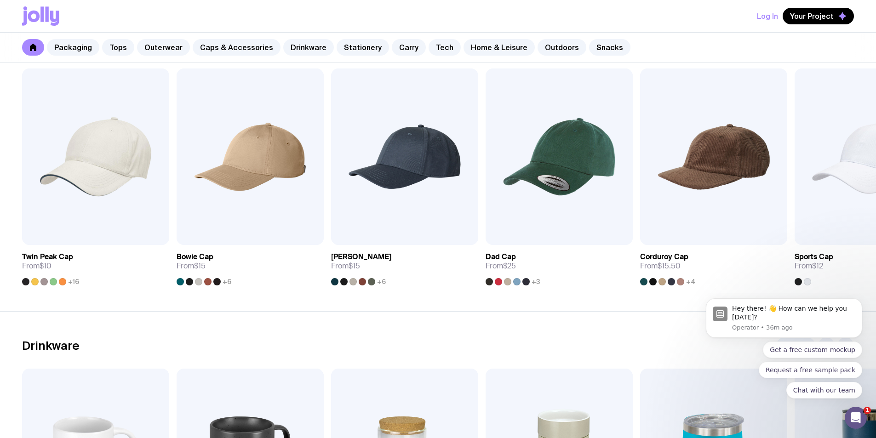
scroll to position [873, 0]
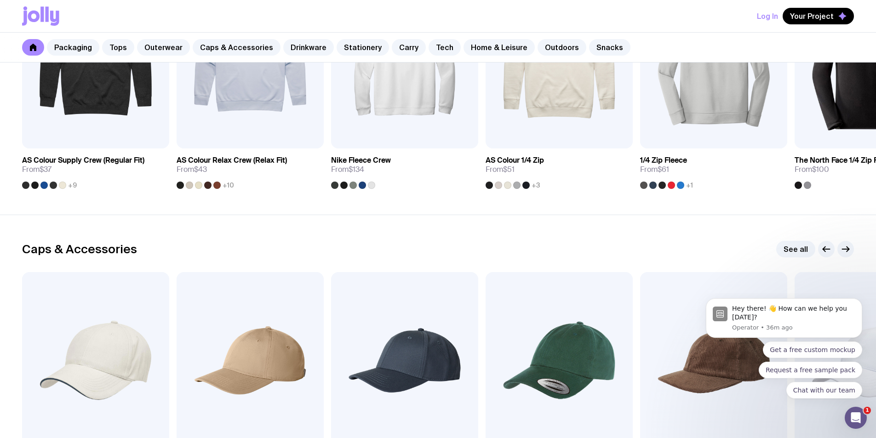
click at [43, 28] on div "Log In Your Project" at bounding box center [438, 16] width 832 height 32
click at [44, 22] on icon at bounding box center [40, 15] width 37 height 19
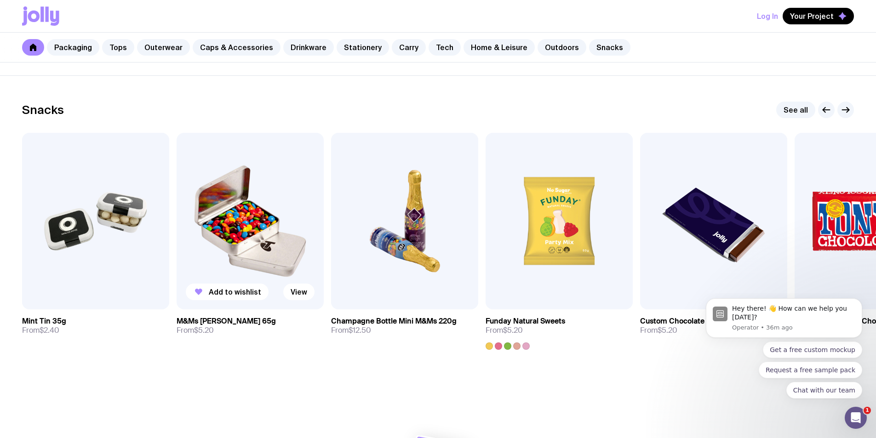
scroll to position [3152, 0]
